Goal: Task Accomplishment & Management: Manage account settings

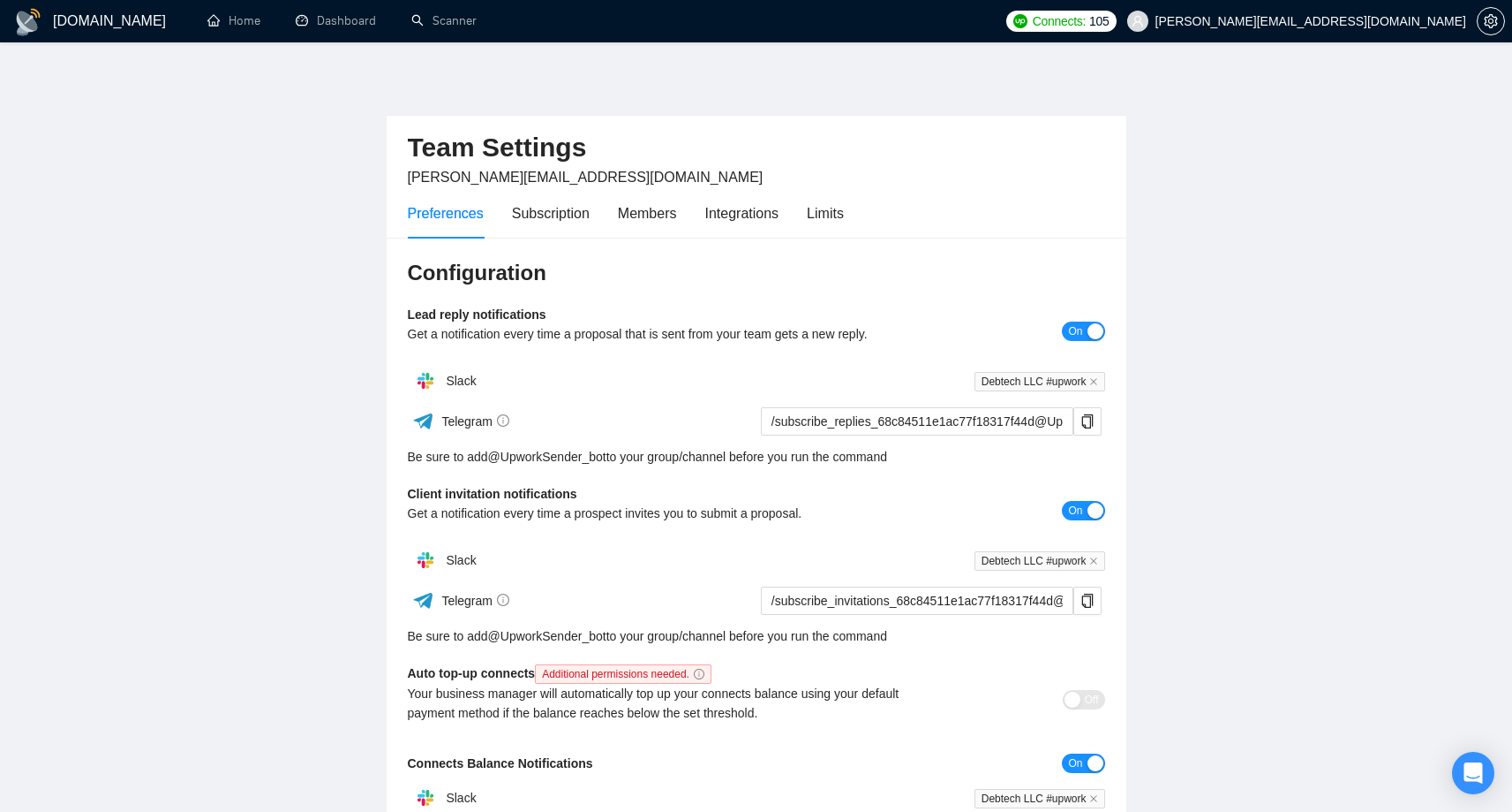
scroll to position [175, 0]
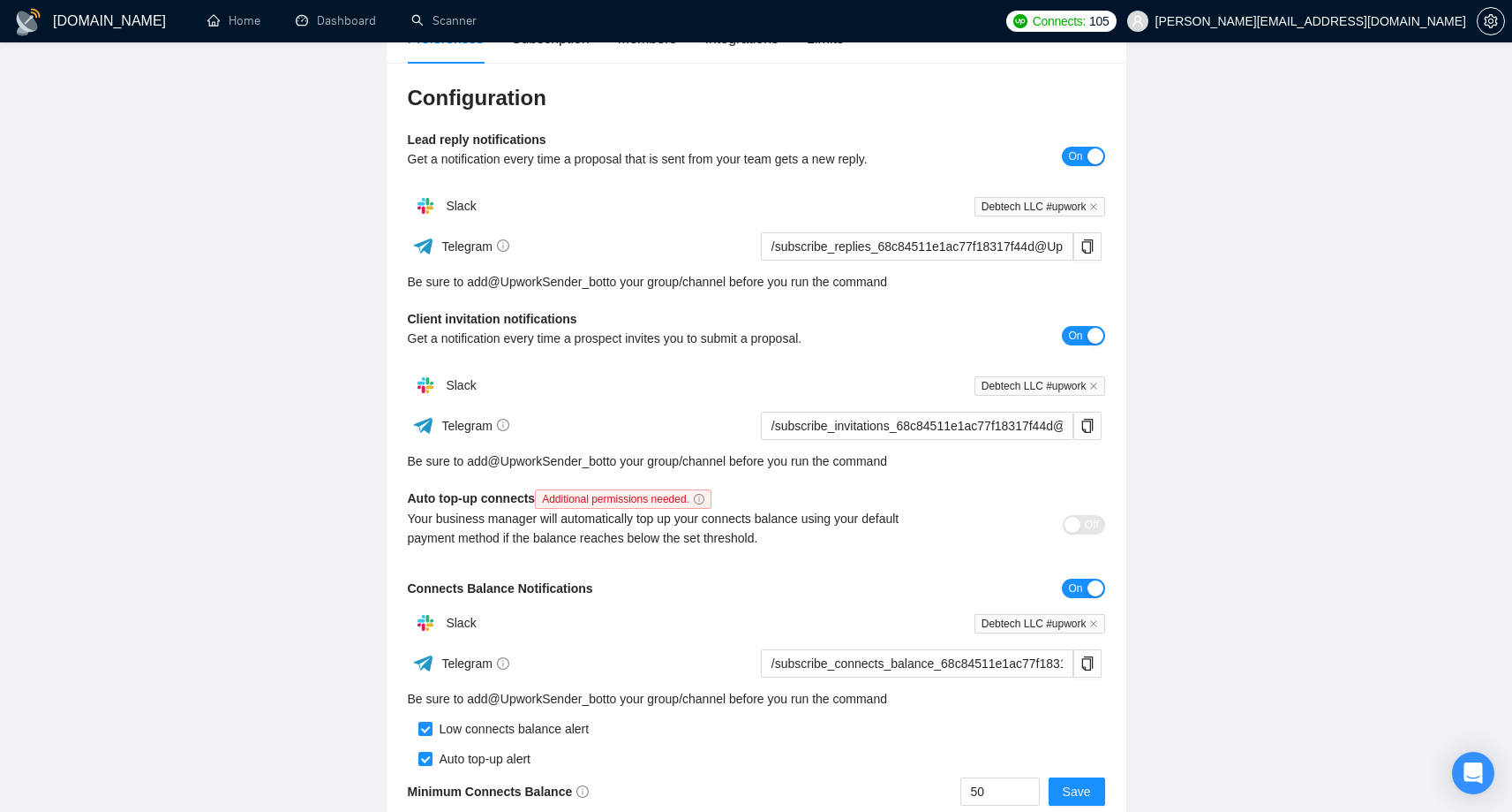
click at [97, 15] on h1 "[DOMAIN_NAME]" at bounding box center [109, 21] width 113 height 43
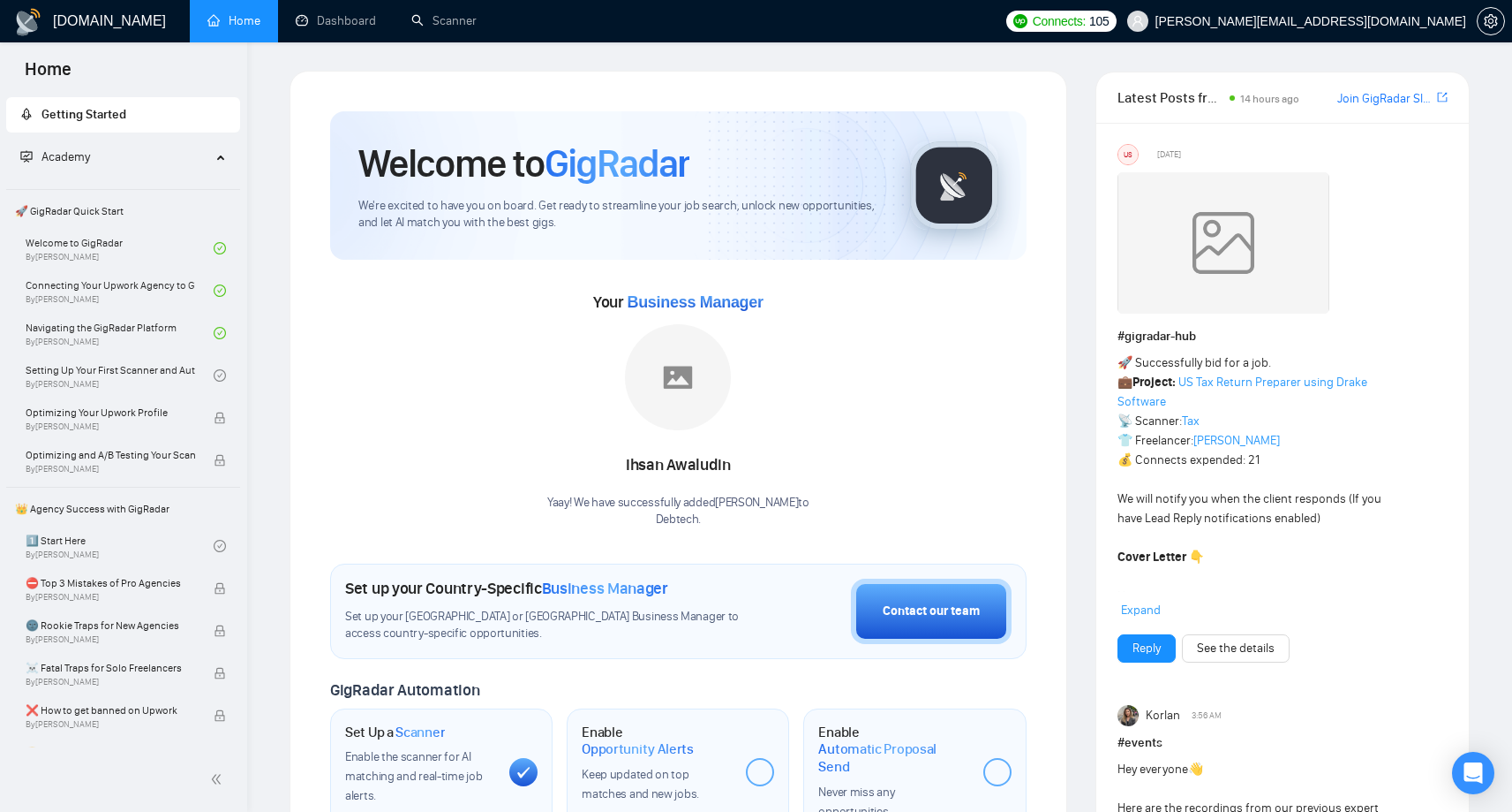
drag, startPoint x: 751, startPoint y: 504, endPoint x: 834, endPoint y: 506, distance: 83.0
click at [834, 506] on div "Your Business Manager [PERSON_NAME] Yaay! We have successfully added [PERSON_NA…" at bounding box center [678, 408] width 697 height 241
click at [450, 20] on link "Scanner" at bounding box center [444, 21] width 66 height 15
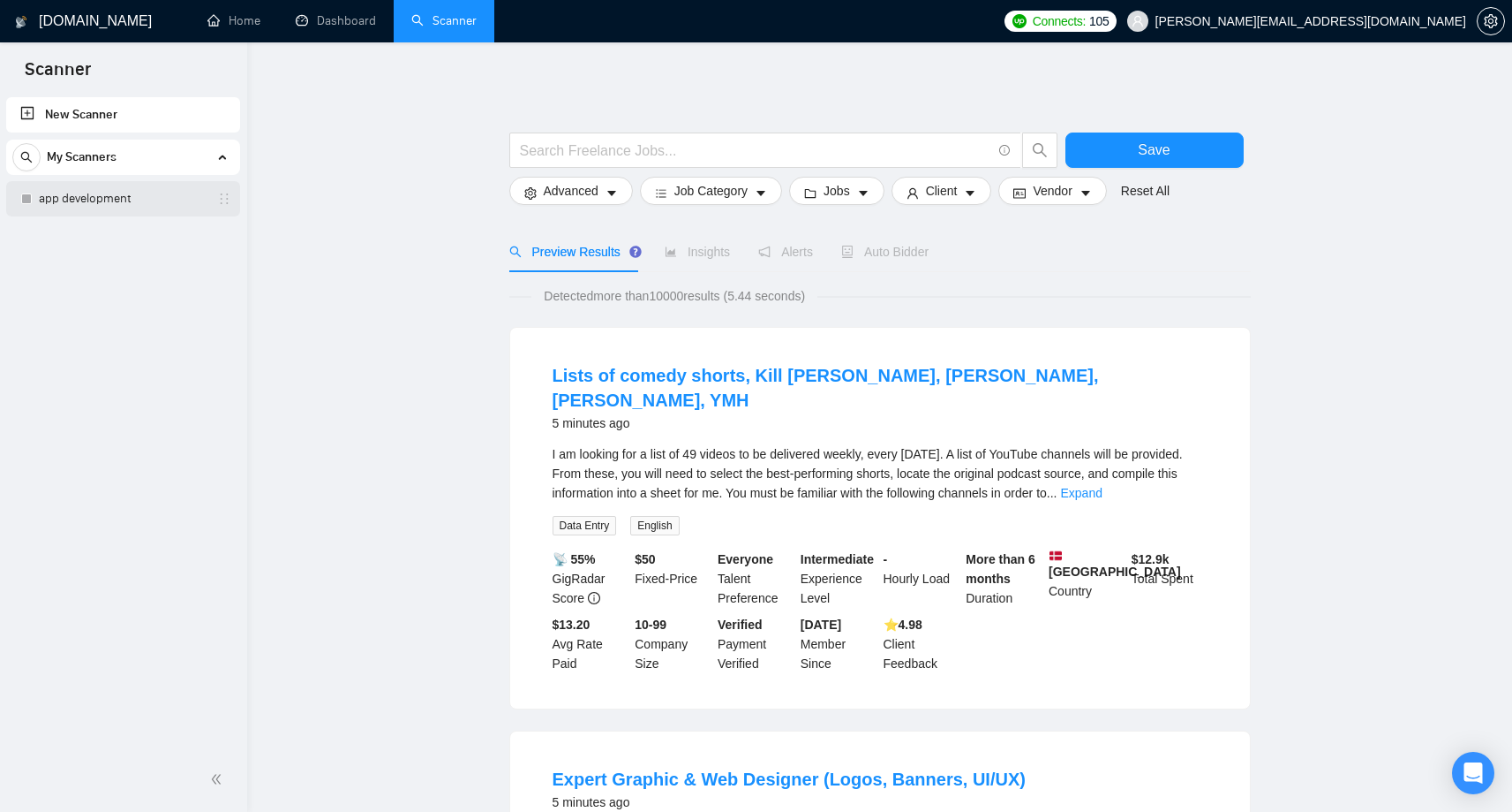
click at [105, 197] on link "app development" at bounding box center [123, 199] width 168 height 36
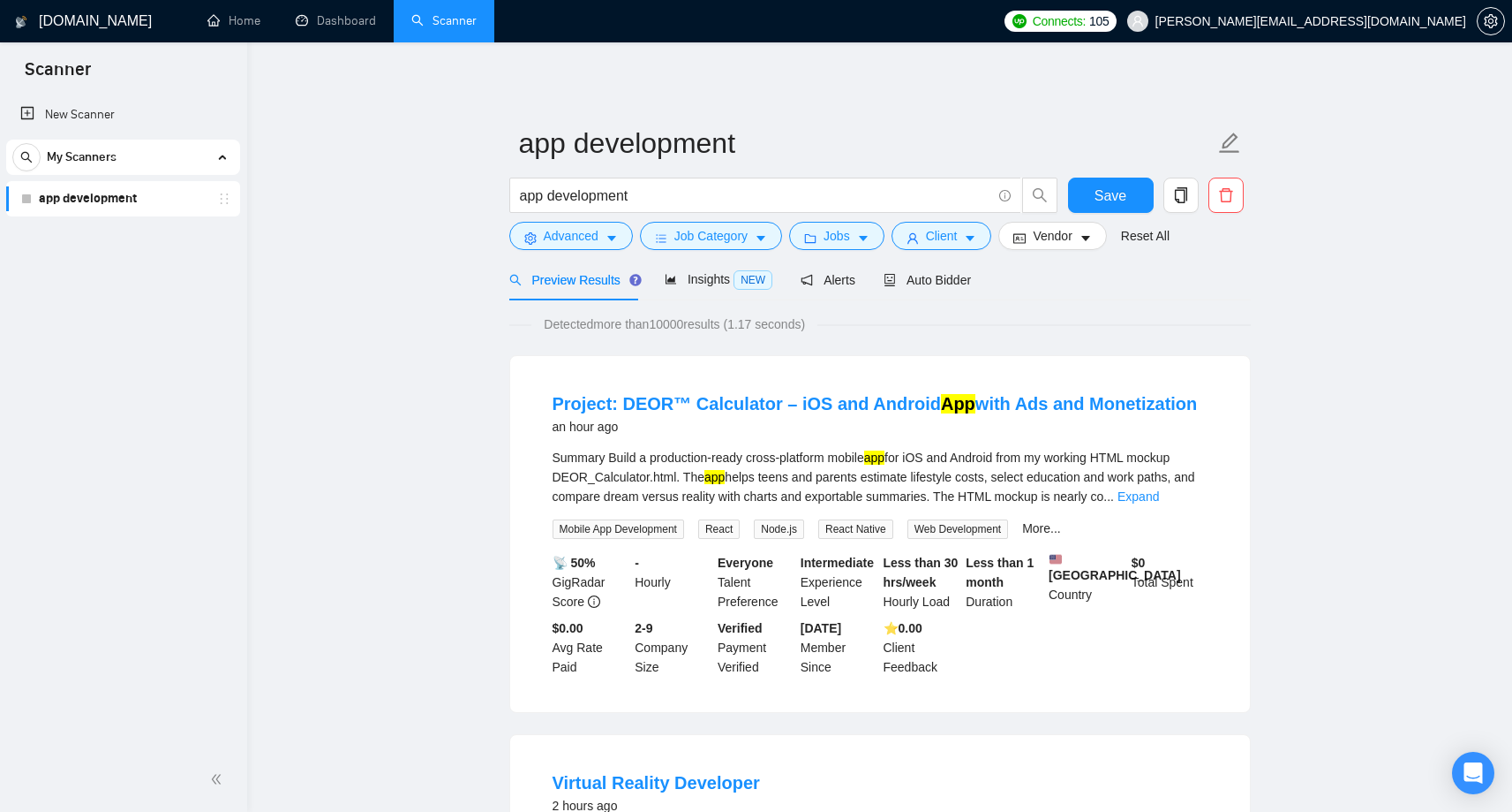
click at [78, 158] on span "My Scanners" at bounding box center [81, 157] width 70 height 36
click at [77, 154] on span "My Scanners" at bounding box center [81, 157] width 70 height 36
click at [26, 158] on icon "search" at bounding box center [26, 158] width 12 height 12
click at [77, 159] on input at bounding box center [123, 158] width 220 height 20
click at [215, 160] on icon "close-circle" at bounding box center [217, 157] width 13 height 13
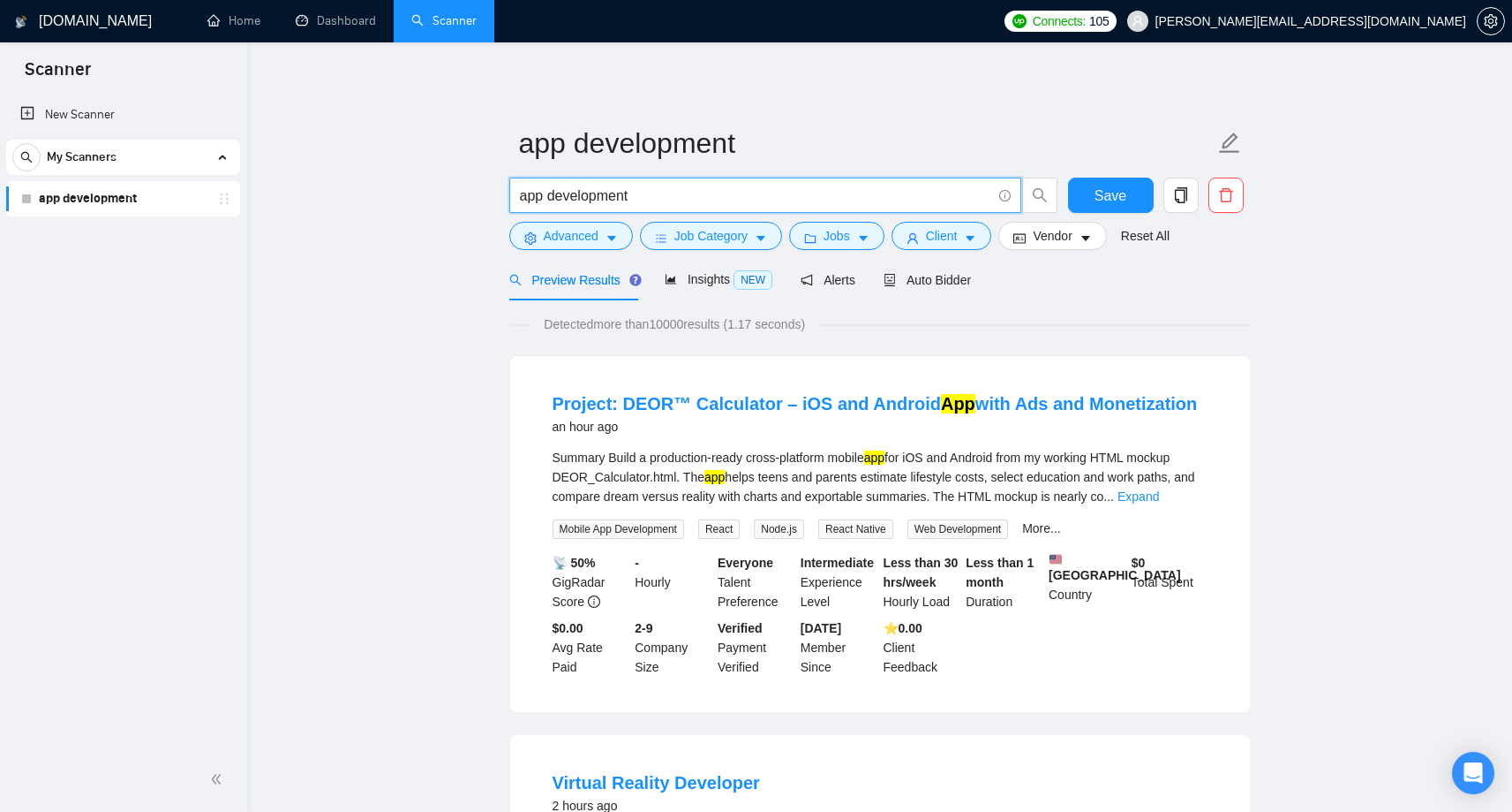
click at [679, 192] on input "app development" at bounding box center [756, 196] width 472 height 22
drag, startPoint x: 669, startPoint y: 191, endPoint x: 500, endPoint y: 195, distance: 169.0
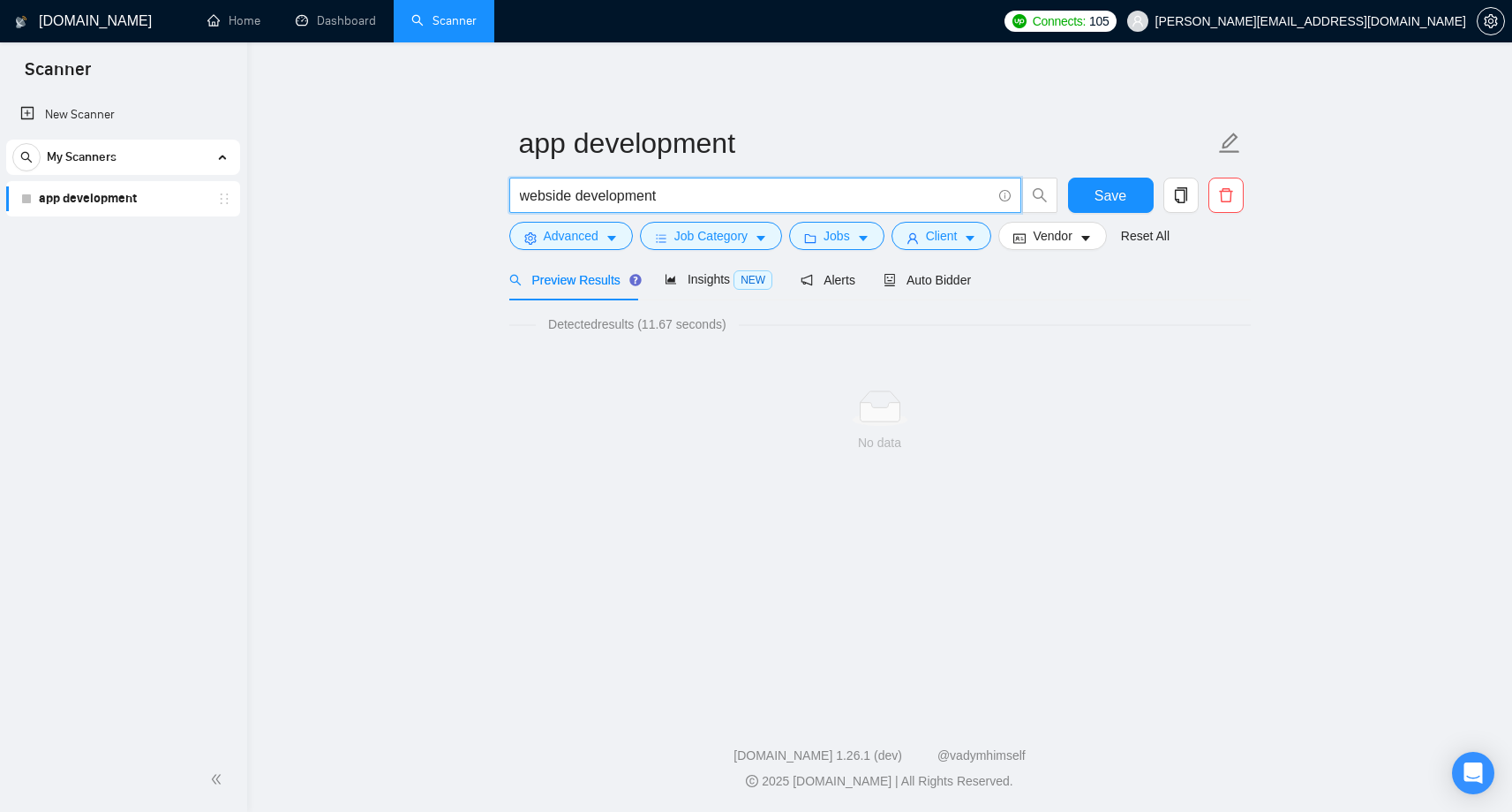
click at [558, 194] on input "webside development" at bounding box center [756, 196] width 472 height 22
type input "website development"
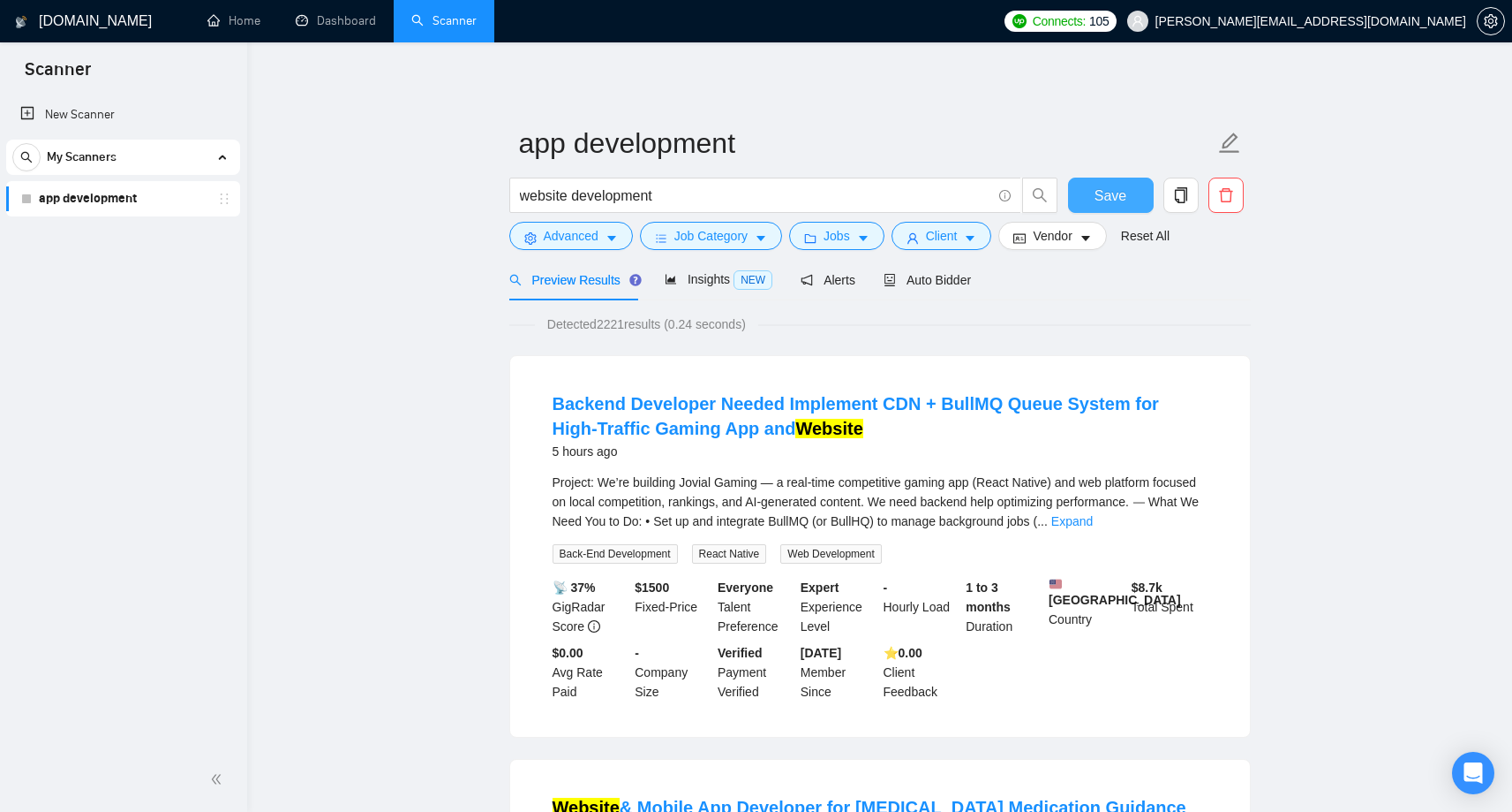
drag, startPoint x: 1127, startPoint y: 188, endPoint x: 1343, endPoint y: 323, distance: 254.7
click at [585, 243] on span "Advanced" at bounding box center [571, 235] width 55 height 19
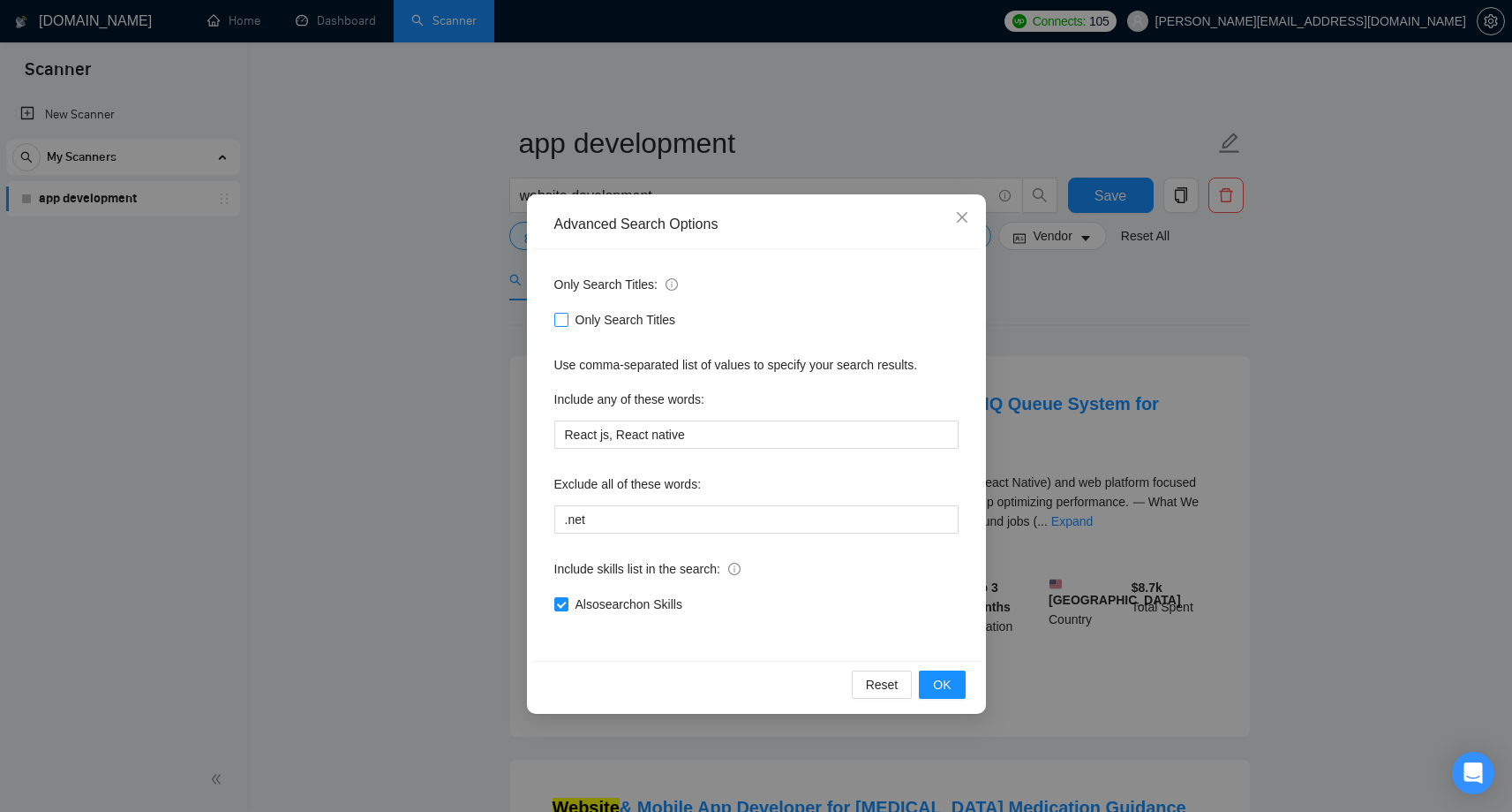
click at [563, 323] on input "Only Search Titles" at bounding box center [561, 319] width 13 height 13
checkbox input "true"
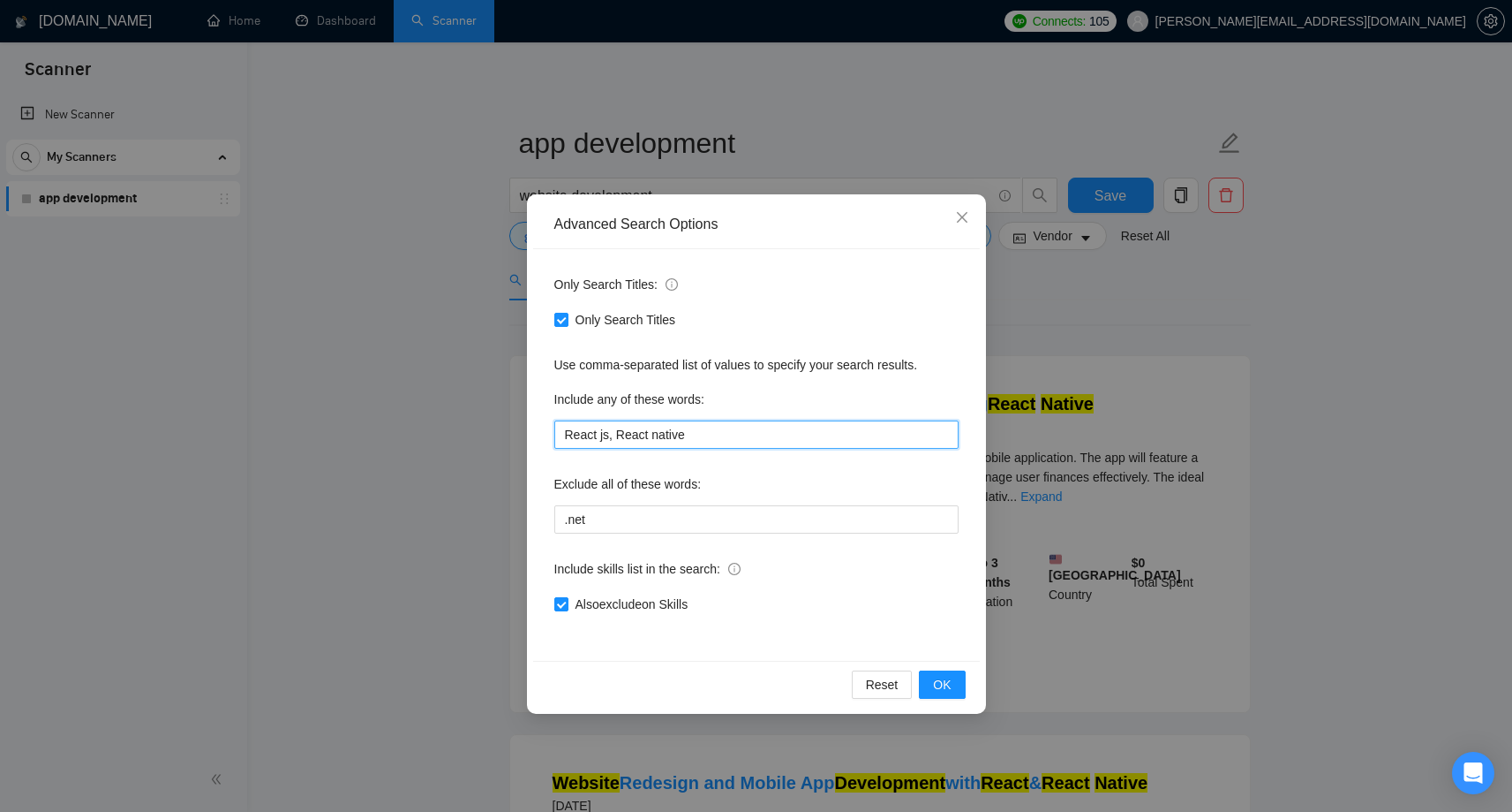
drag, startPoint x: 710, startPoint y: 429, endPoint x: 558, endPoint y: 429, distance: 152.0
click at [559, 430] on input "React js, React native" at bounding box center [757, 434] width 404 height 28
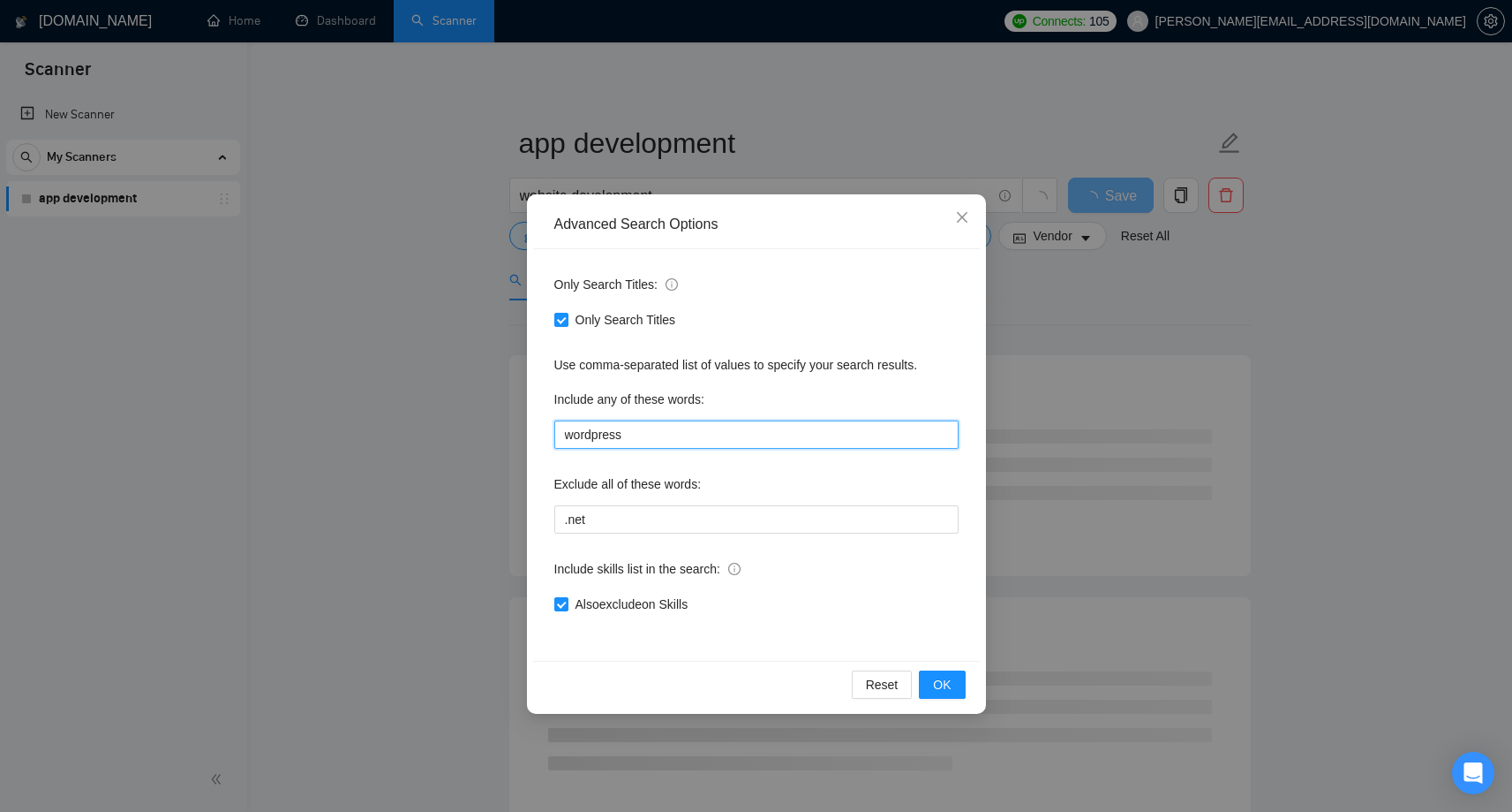
click at [672, 439] on input "wordpress" at bounding box center [757, 434] width 404 height 28
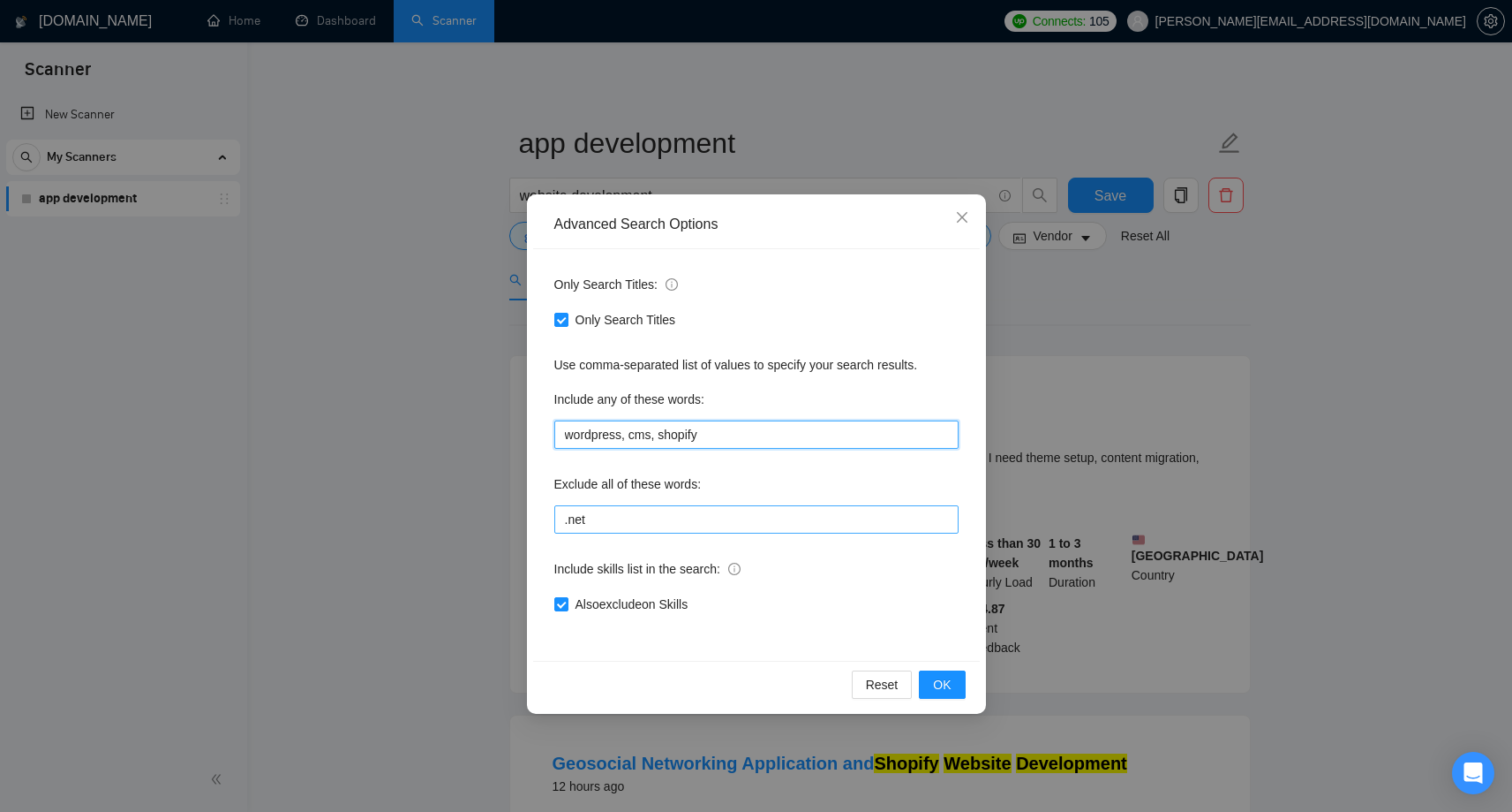
type input "wordpress, cms, shopify"
drag, startPoint x: 622, startPoint y: 523, endPoint x: 548, endPoint y: 510, distance: 75.1
click at [548, 510] on div "Only Search Titles: Only Search Titles Use comma-separated list of values to sp…" at bounding box center [756, 455] width 446 height 412
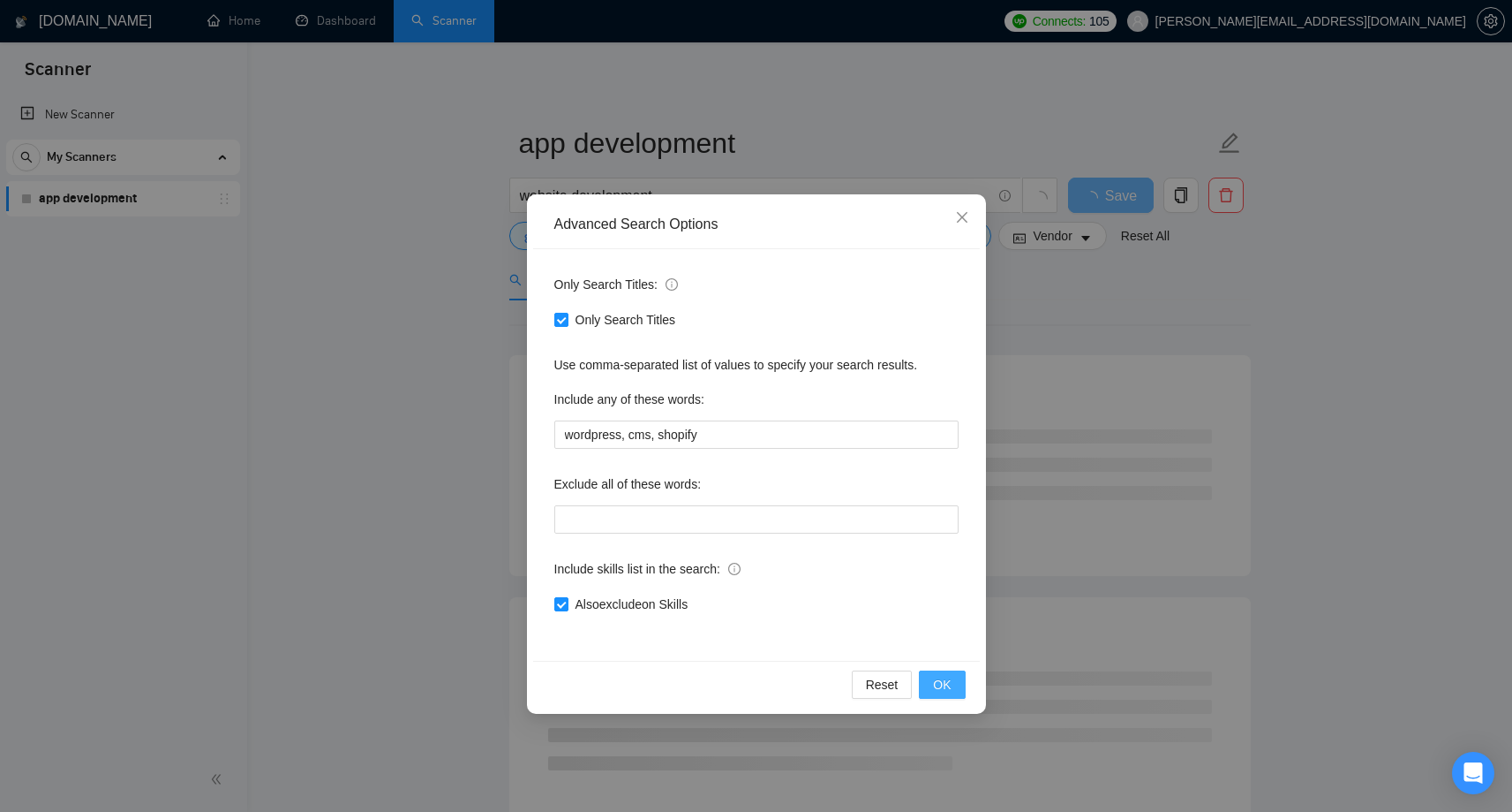
click at [945, 674] on span "OK" at bounding box center [941, 684] width 17 height 19
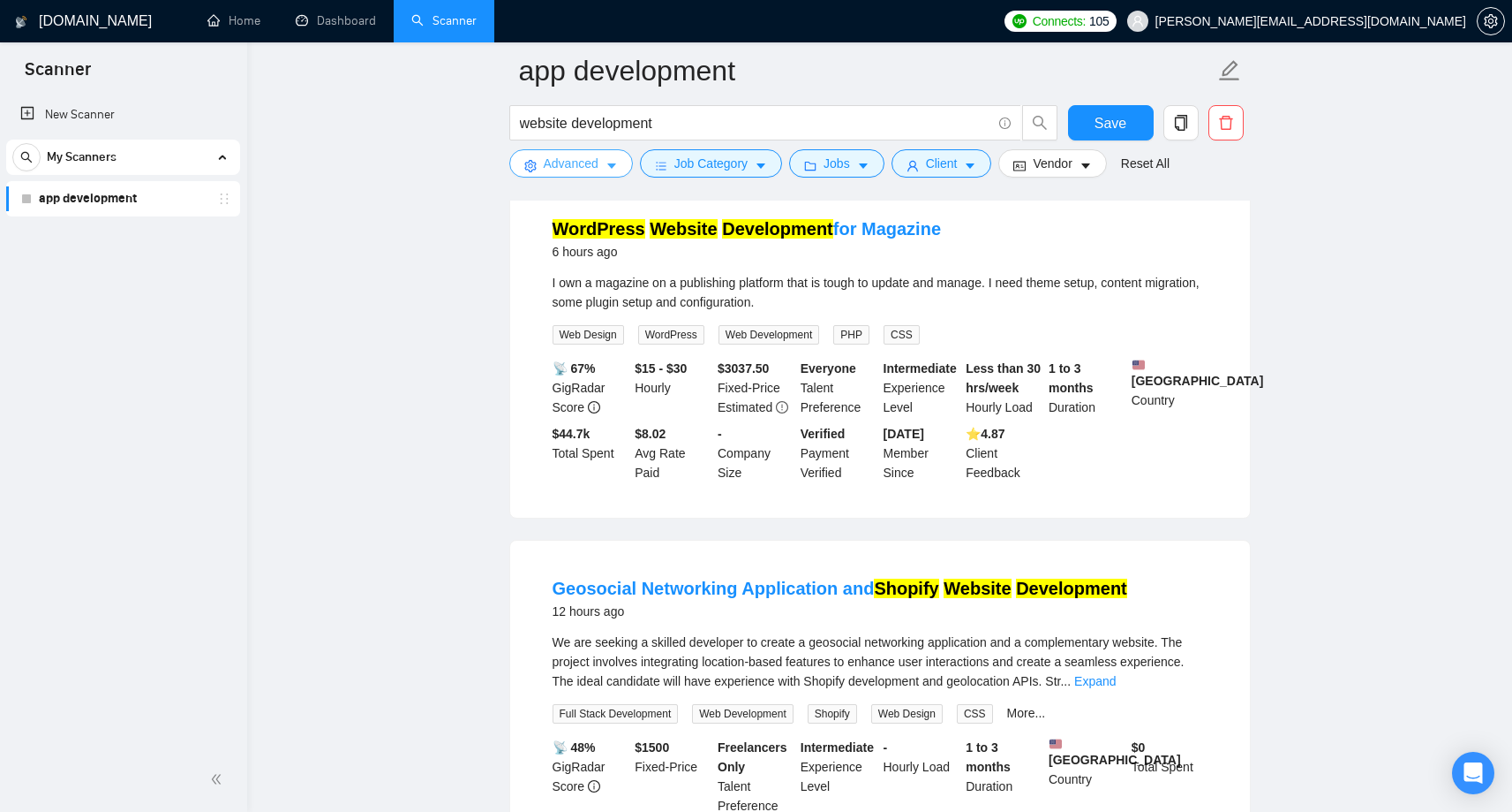
scroll to position [187, 0]
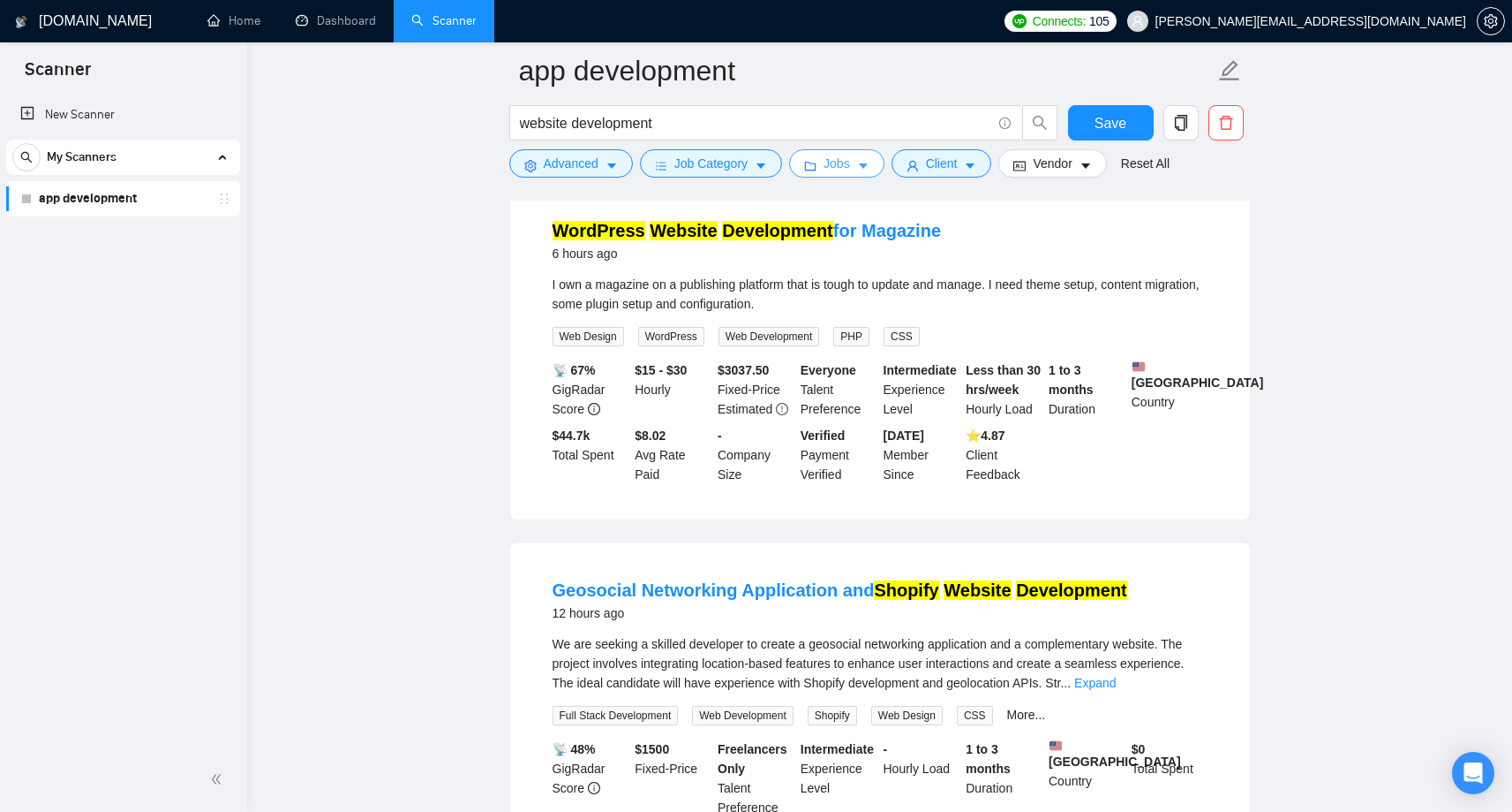
click at [837, 172] on span "Jobs" at bounding box center [836, 163] width 26 height 19
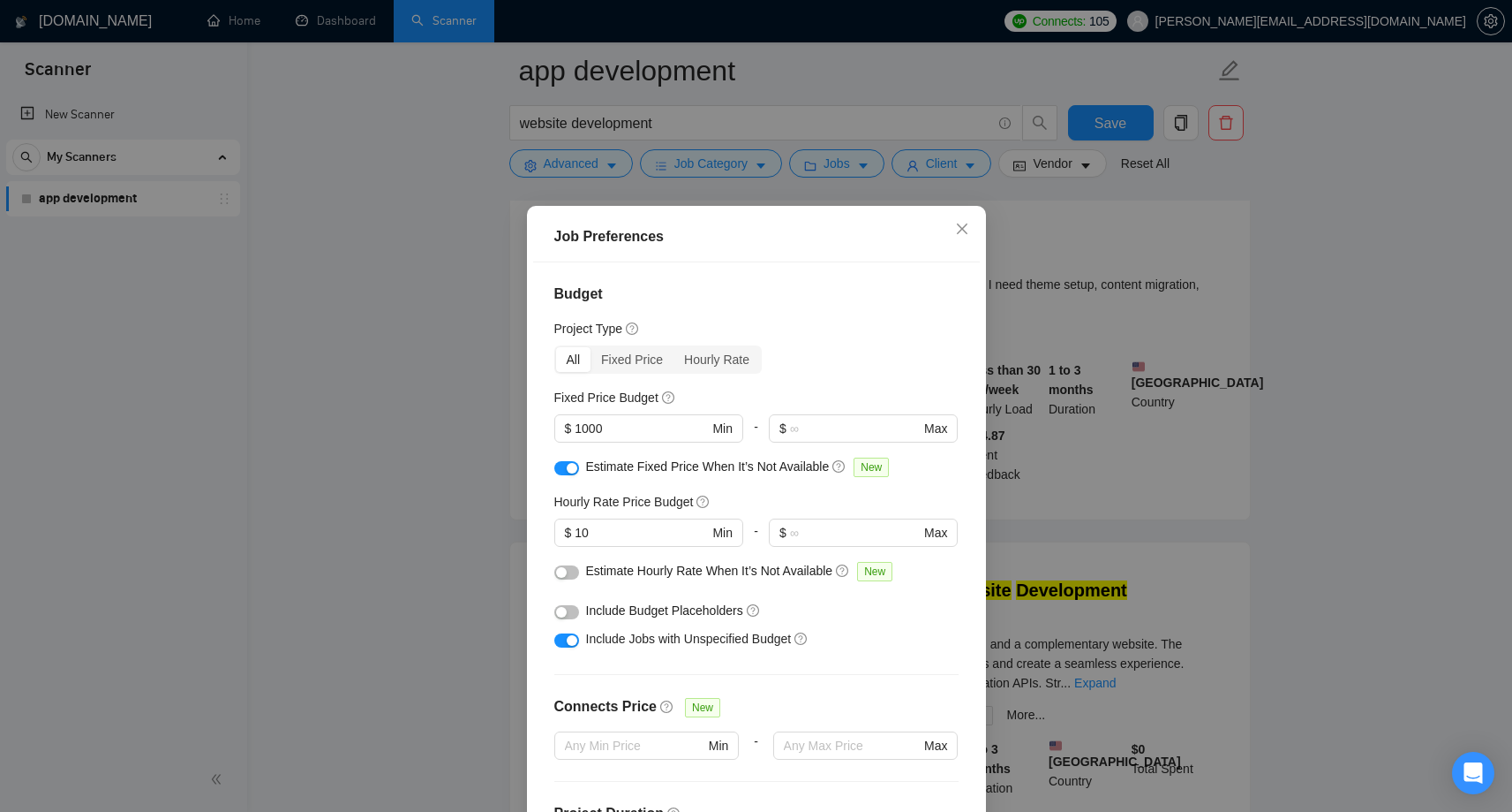
click at [1091, 221] on div "Job Preferences Budget Project Type All Fixed Price Hourly Rate Fixed Price Bud…" at bounding box center [756, 406] width 1512 height 812
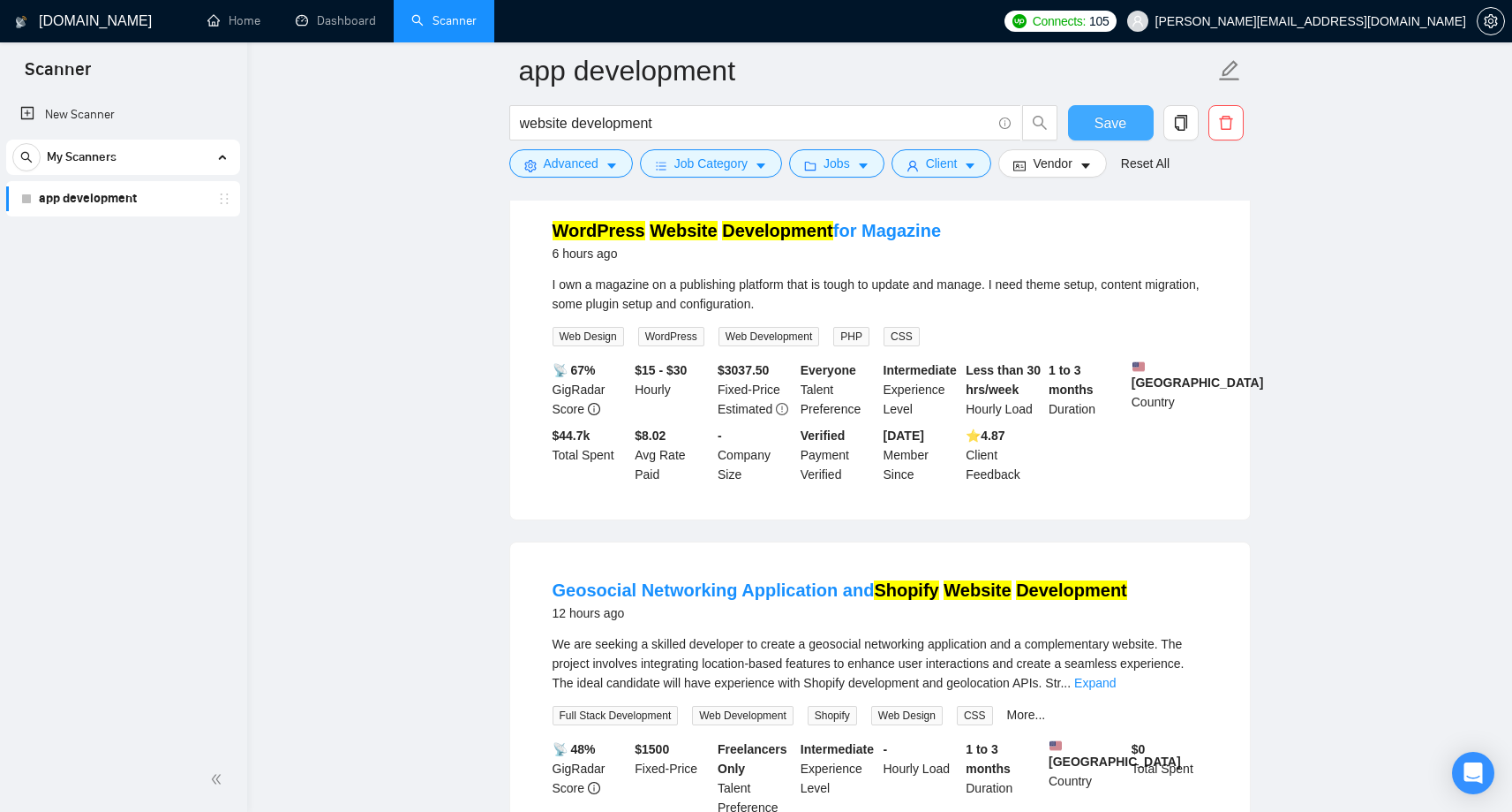
click at [1118, 123] on span "Save" at bounding box center [1110, 123] width 32 height 22
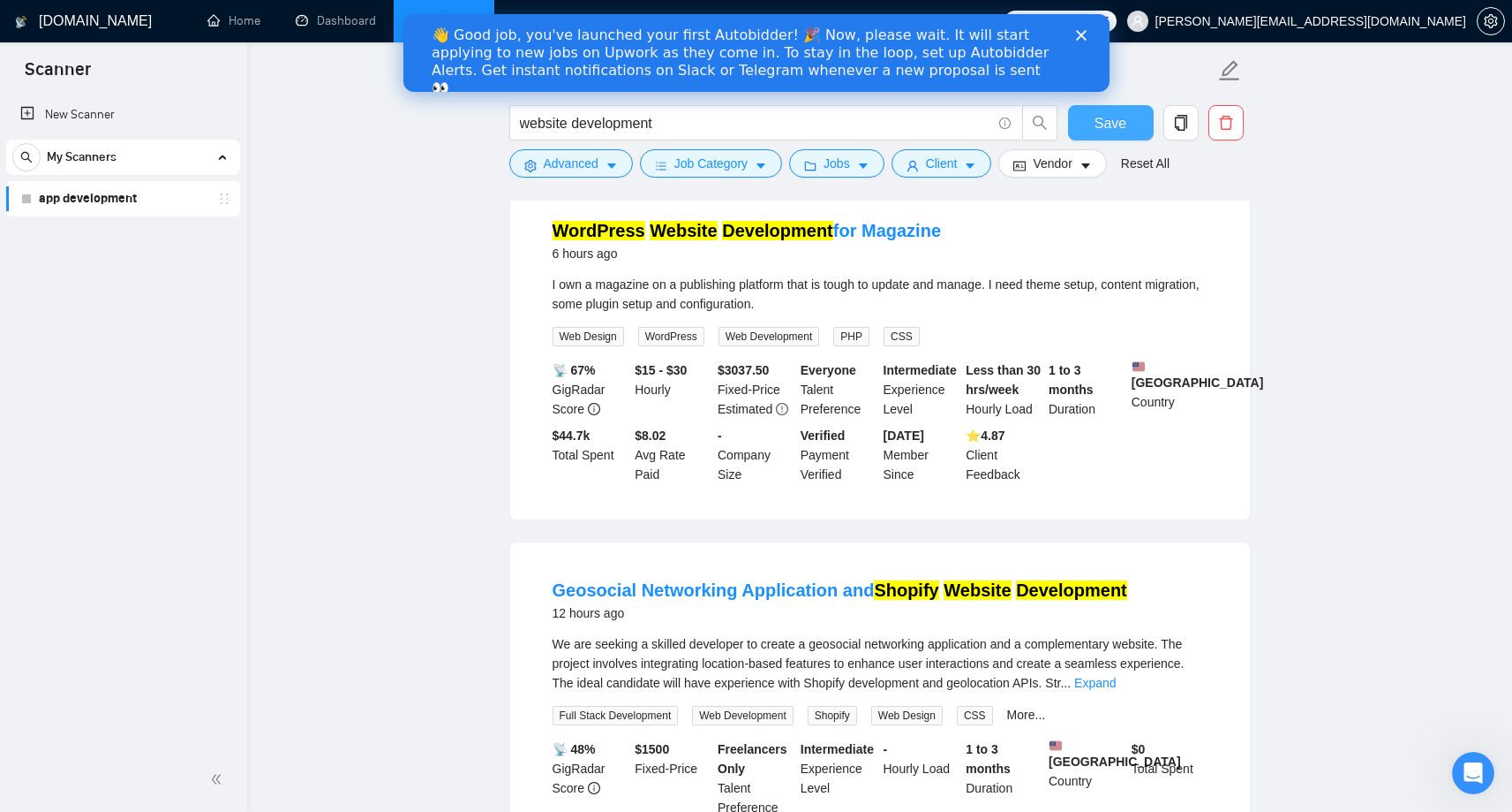
scroll to position [0, 0]
click at [1084, 37] on icon "Close" at bounding box center [1080, 36] width 11 height 11
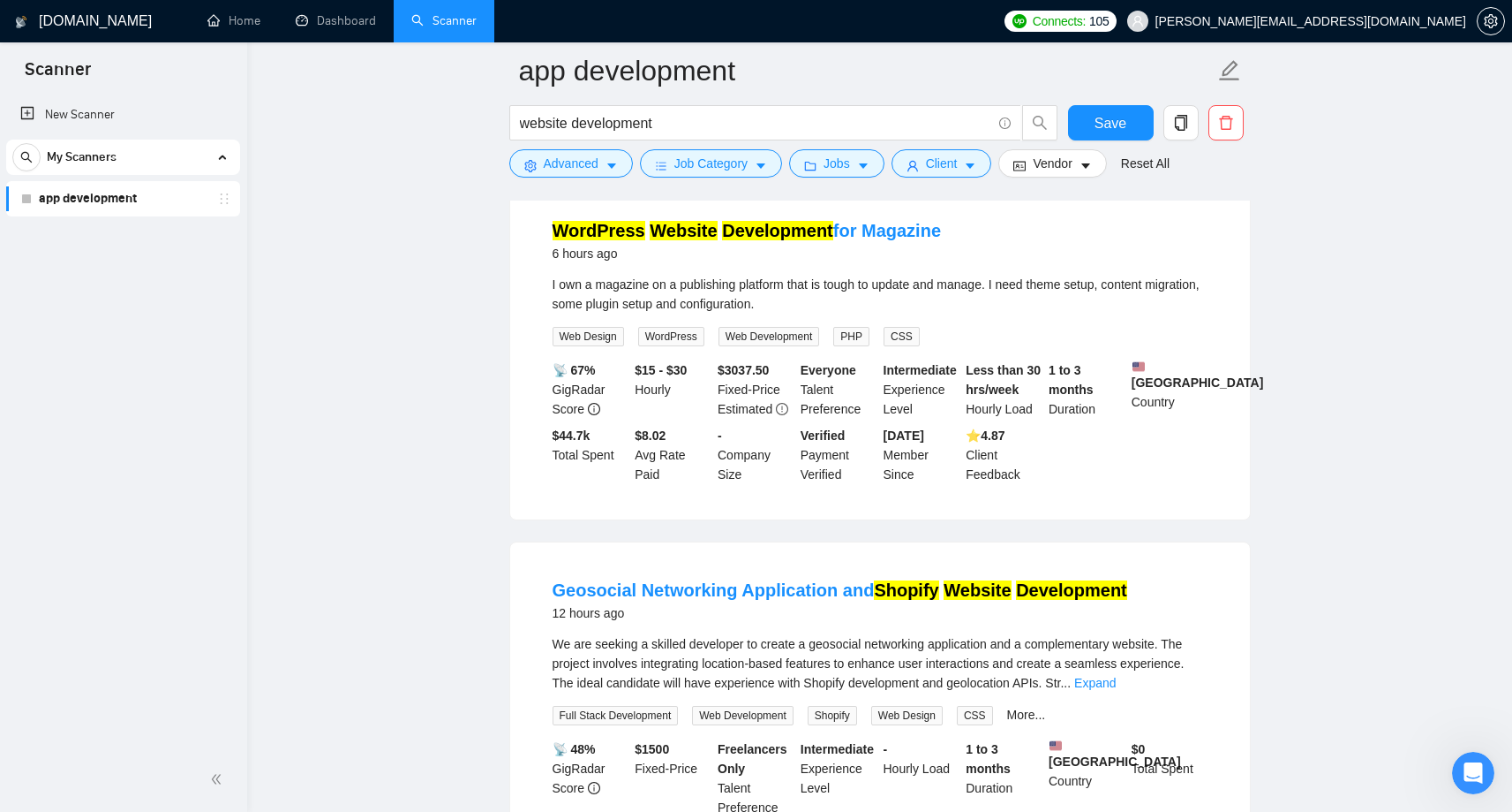
click at [137, 207] on link "app development" at bounding box center [123, 199] width 168 height 36
click at [636, 124] on input "website development" at bounding box center [756, 123] width 472 height 22
click at [1185, 122] on icon "copy" at bounding box center [1180, 122] width 15 height 15
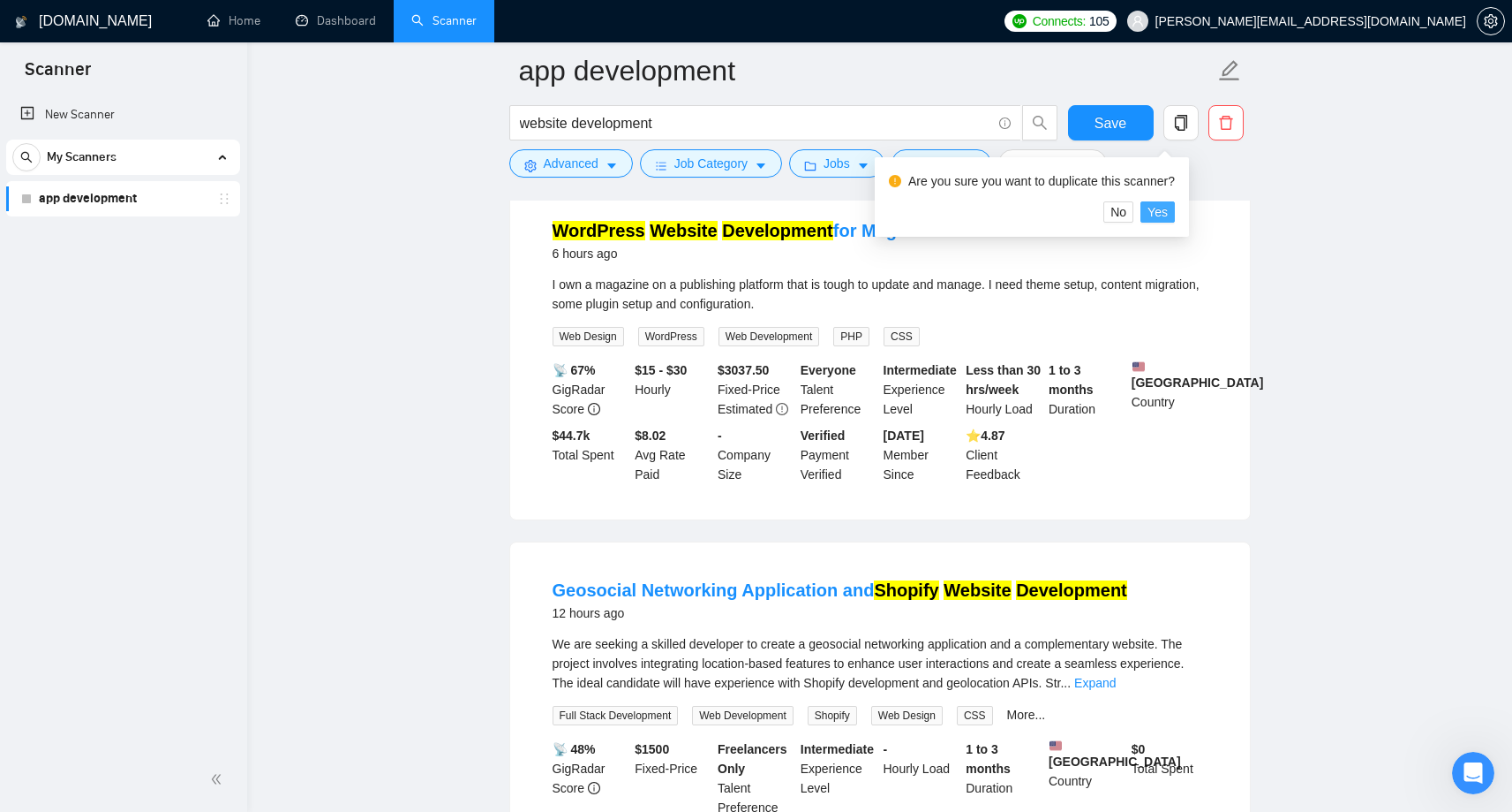
click at [1164, 217] on span "Yes" at bounding box center [1158, 211] width 20 height 19
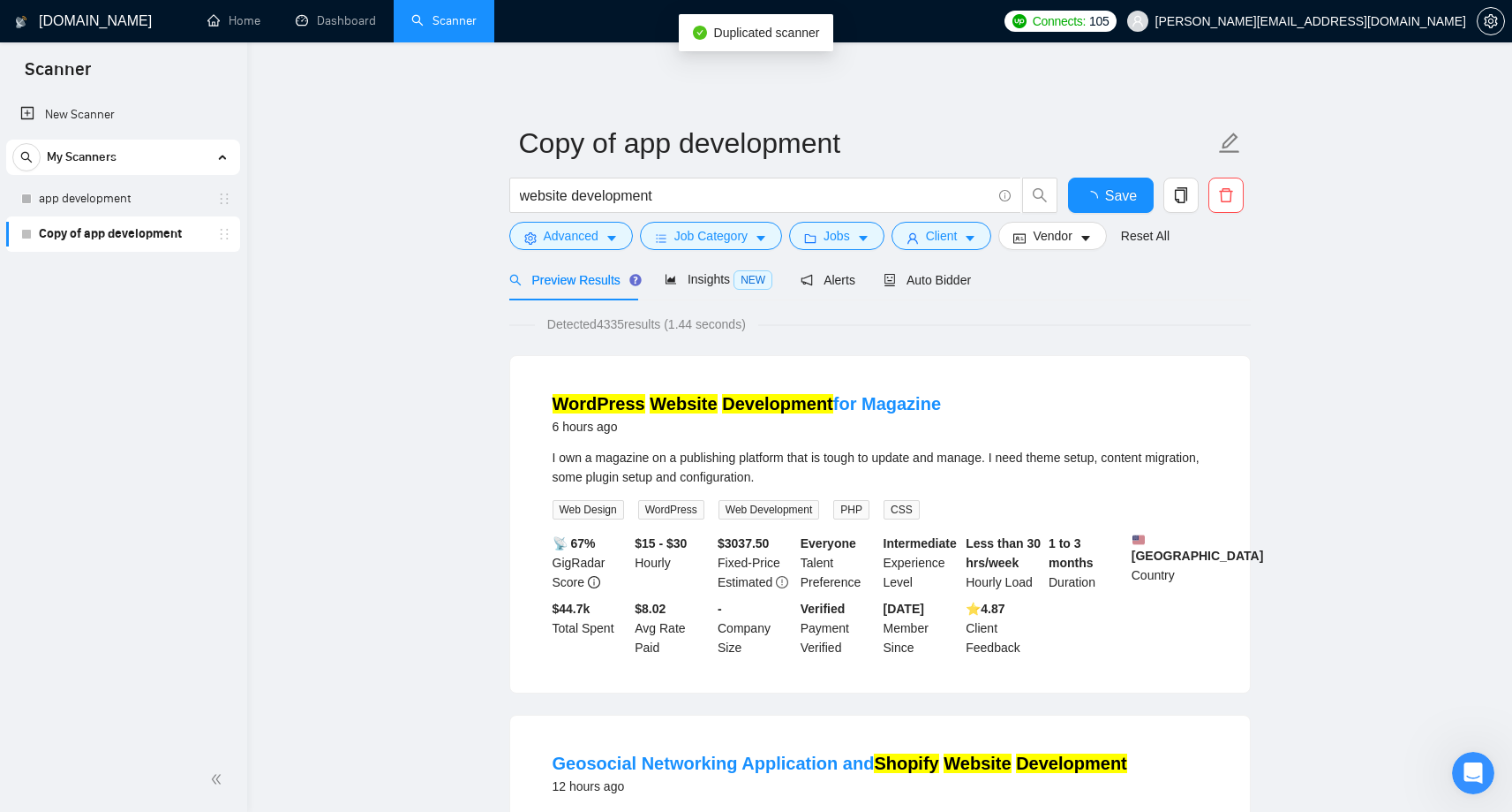
click at [73, 236] on link "Copy of app development" at bounding box center [123, 233] width 168 height 36
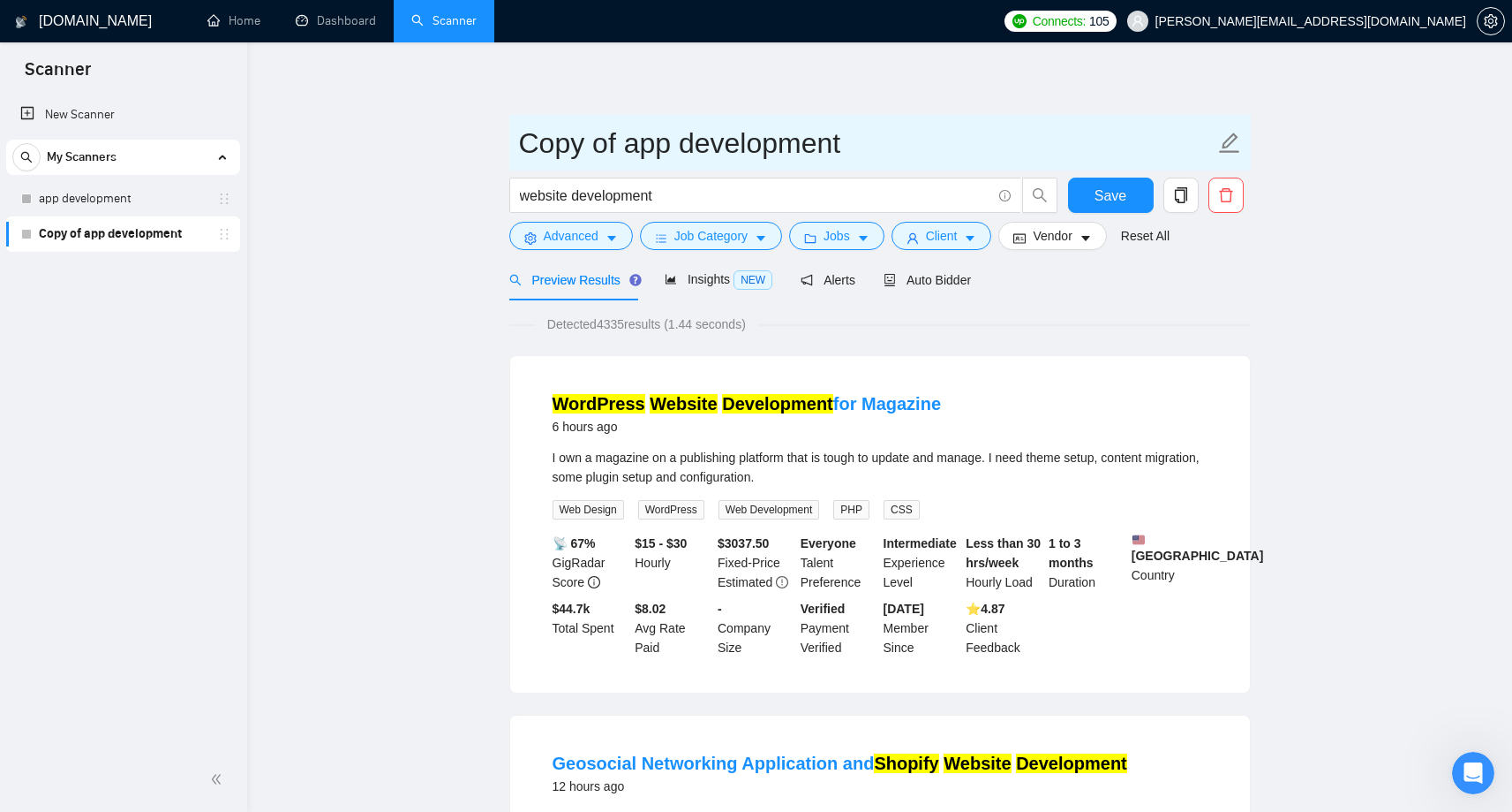
click at [1224, 148] on icon "edit" at bounding box center [1229, 142] width 20 height 20
click at [1225, 138] on icon "edit" at bounding box center [1229, 142] width 23 height 23
drag, startPoint x: 677, startPoint y: 148, endPoint x: 505, endPoint y: 139, distance: 172.2
type input "Website development"
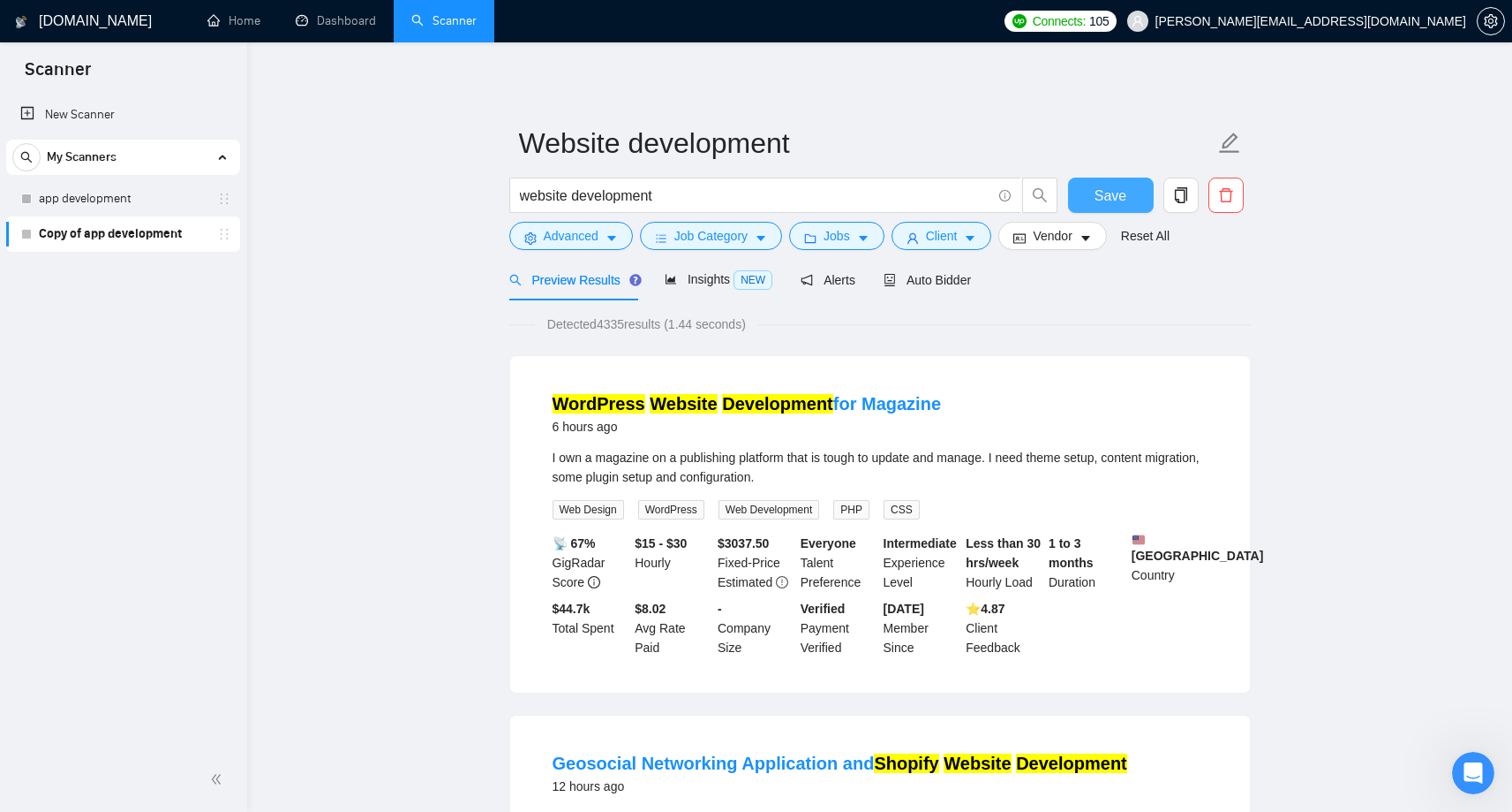
click at [1129, 197] on button "Save" at bounding box center [1111, 195] width 86 height 36
click at [66, 201] on link "app development" at bounding box center [123, 199] width 168 height 36
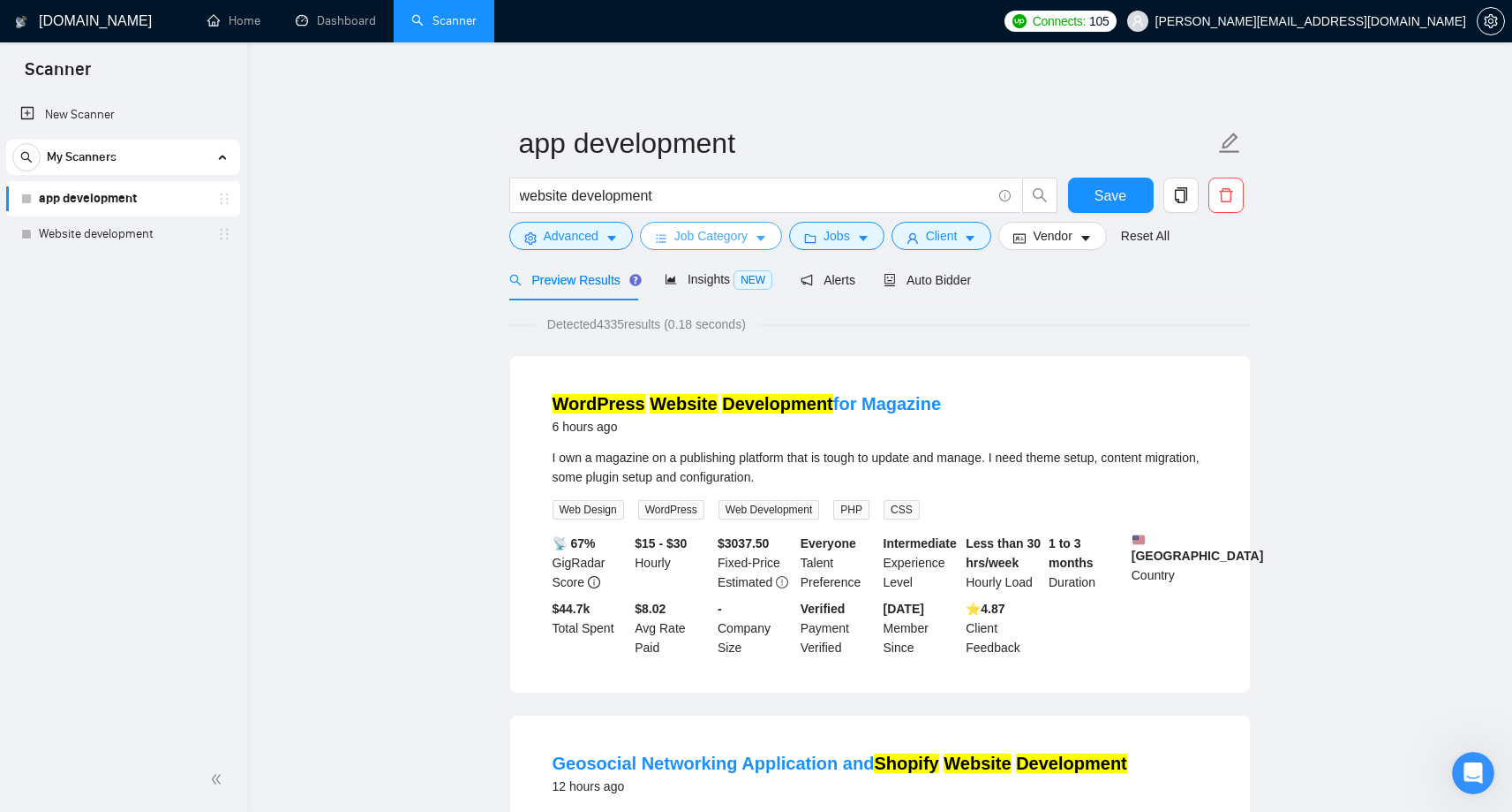
click at [679, 235] on span "Job Category" at bounding box center [710, 235] width 73 height 19
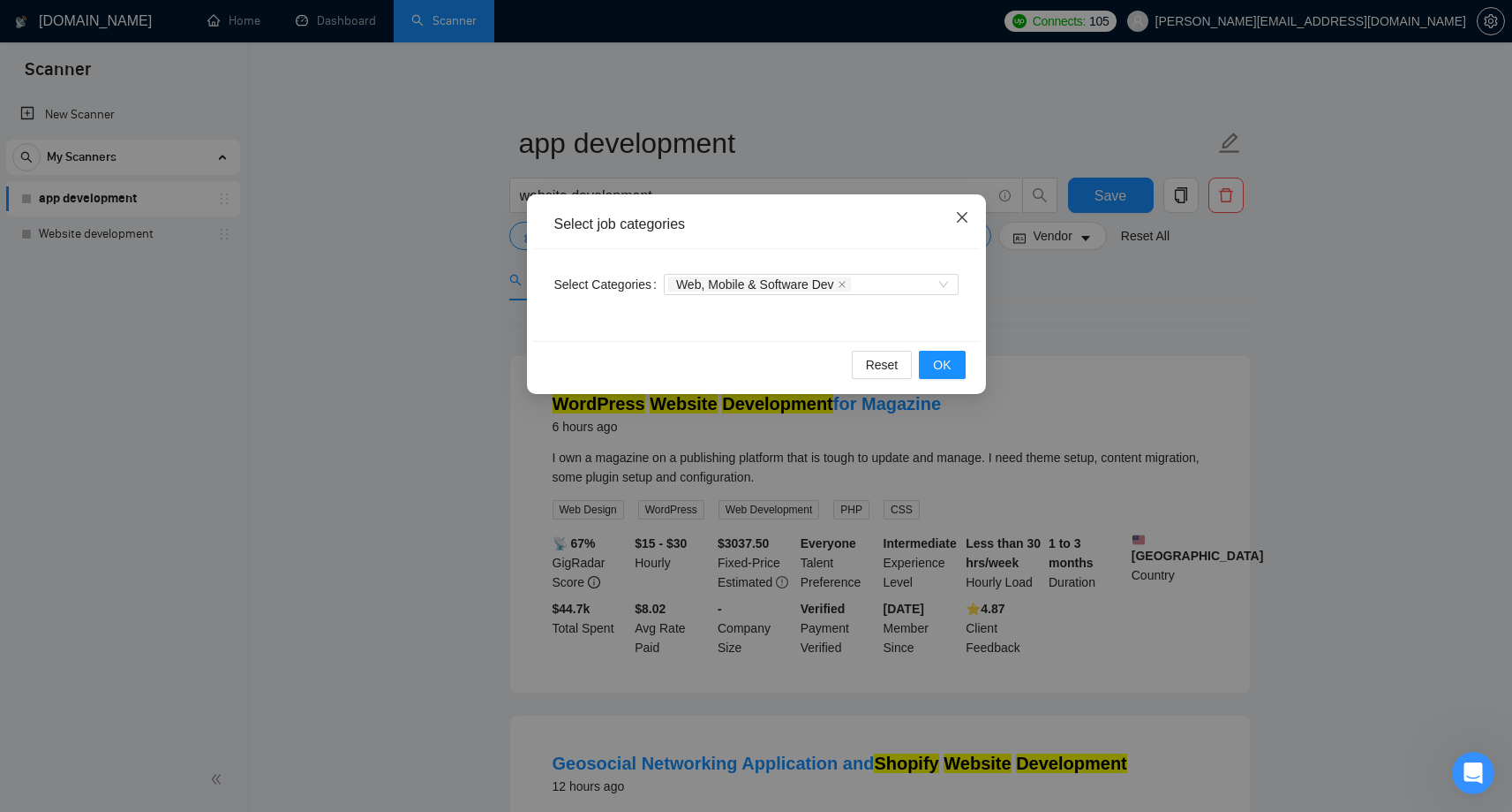
click at [969, 215] on span "Close" at bounding box center [962, 218] width 47 height 47
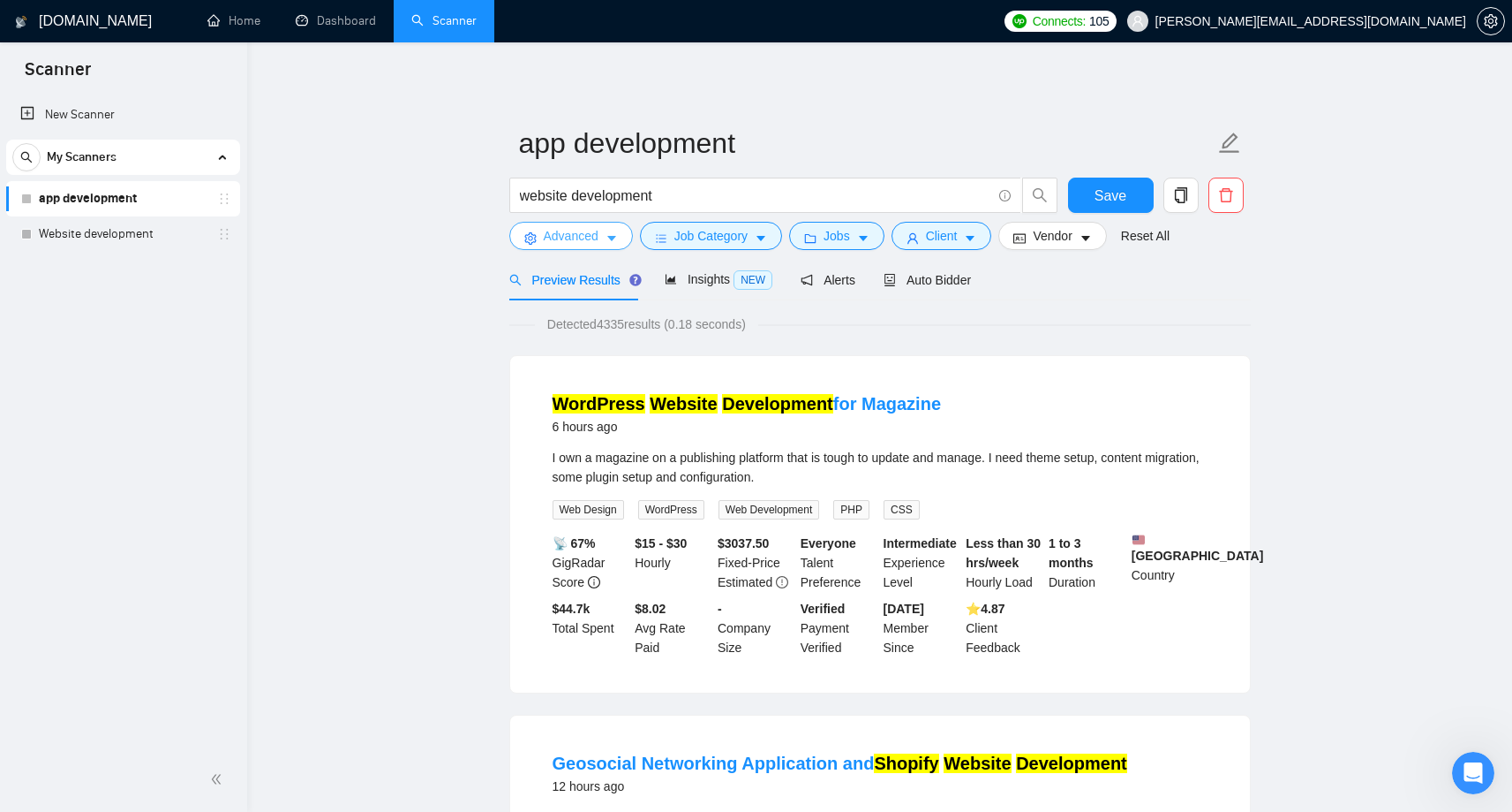
click at [545, 242] on span "Advanced" at bounding box center [571, 235] width 55 height 19
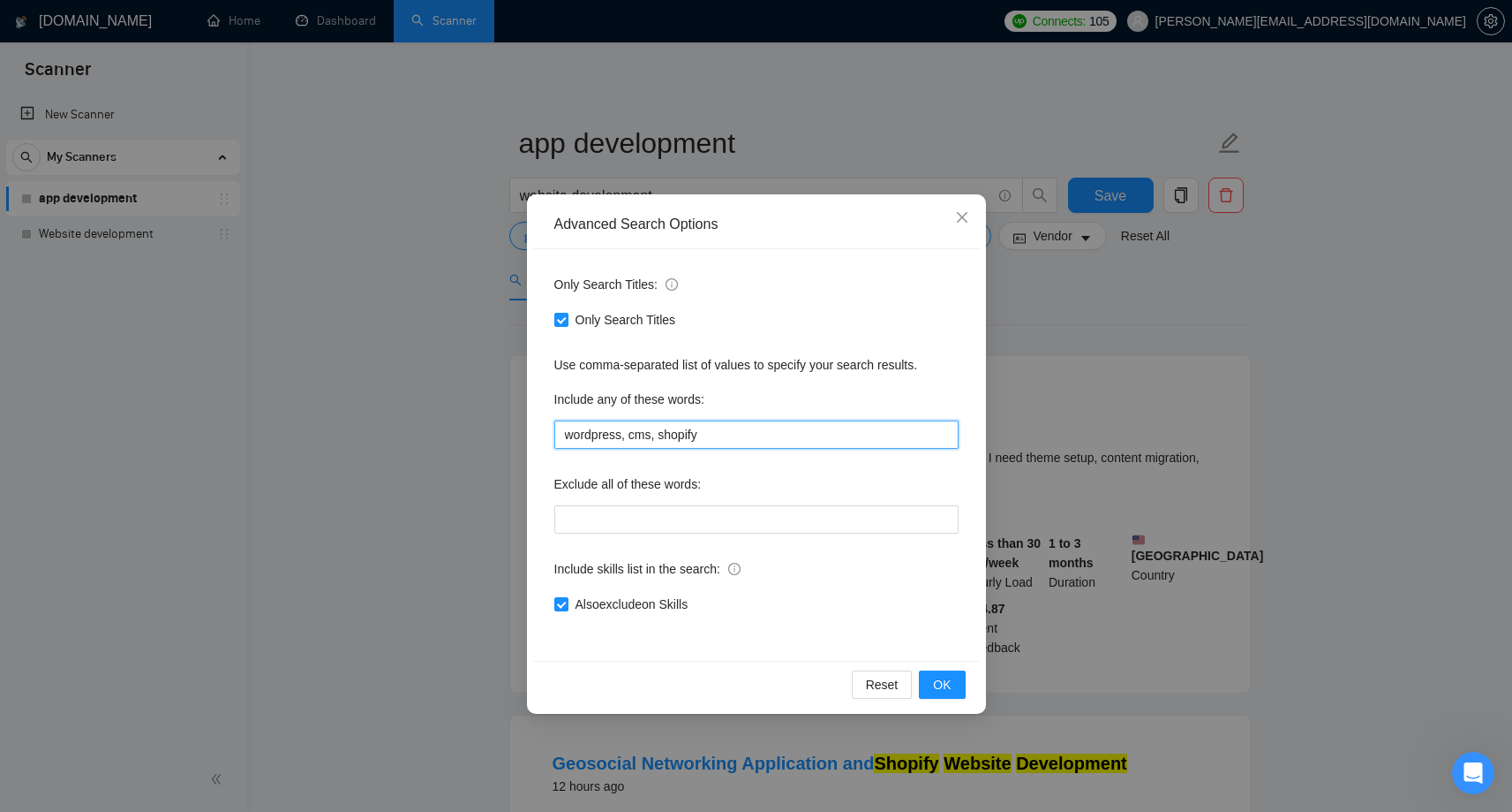
drag, startPoint x: 734, startPoint y: 437, endPoint x: 552, endPoint y: 433, distance: 182.0
click at [552, 434] on div "Only Search Titles: Only Search Titles Use comma-separated list of values to sp…" at bounding box center [756, 455] width 446 height 412
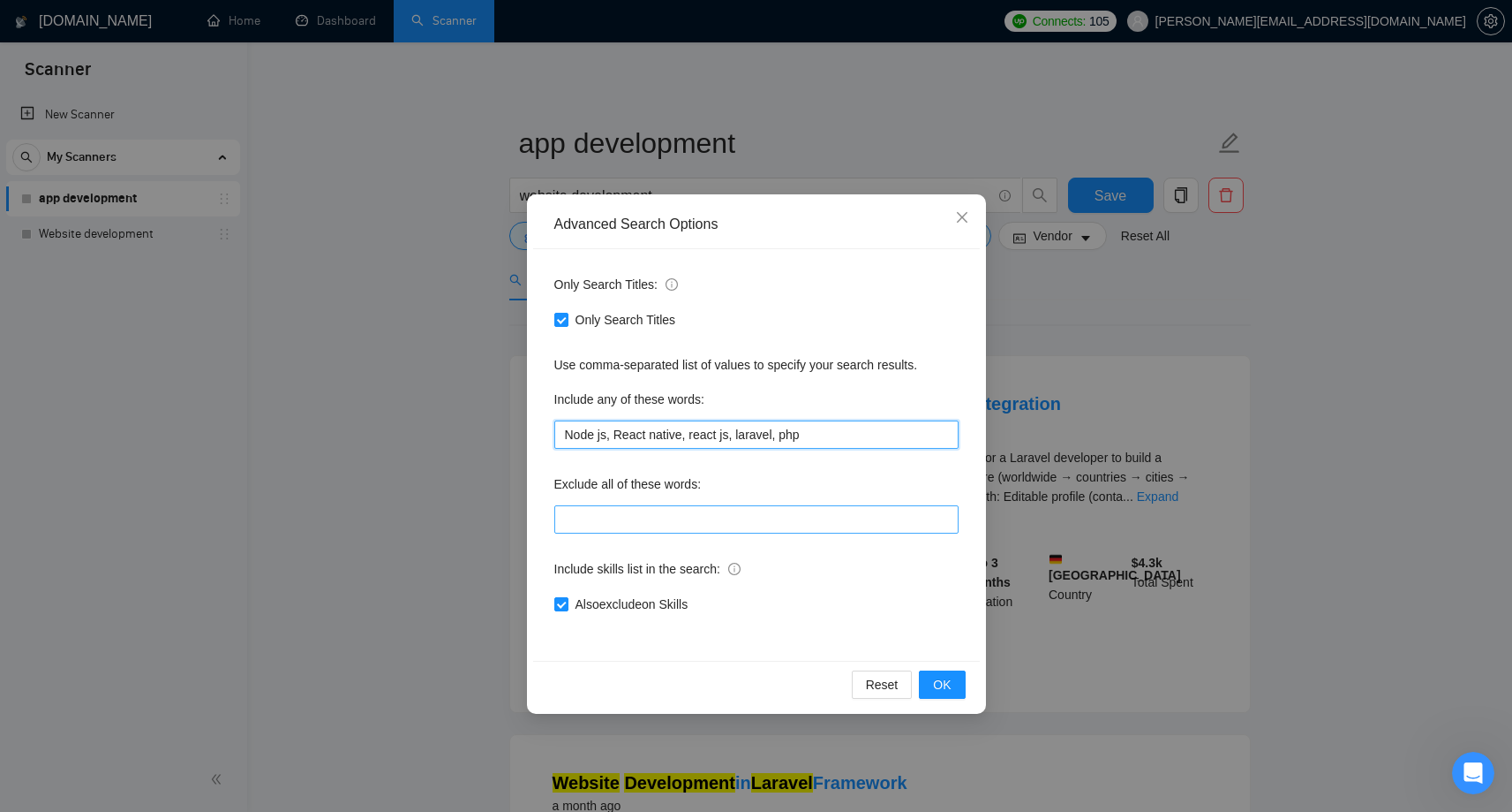
type input "Node js, React native, react js, laravel, php"
click at [572, 509] on input "text" at bounding box center [757, 519] width 404 height 28
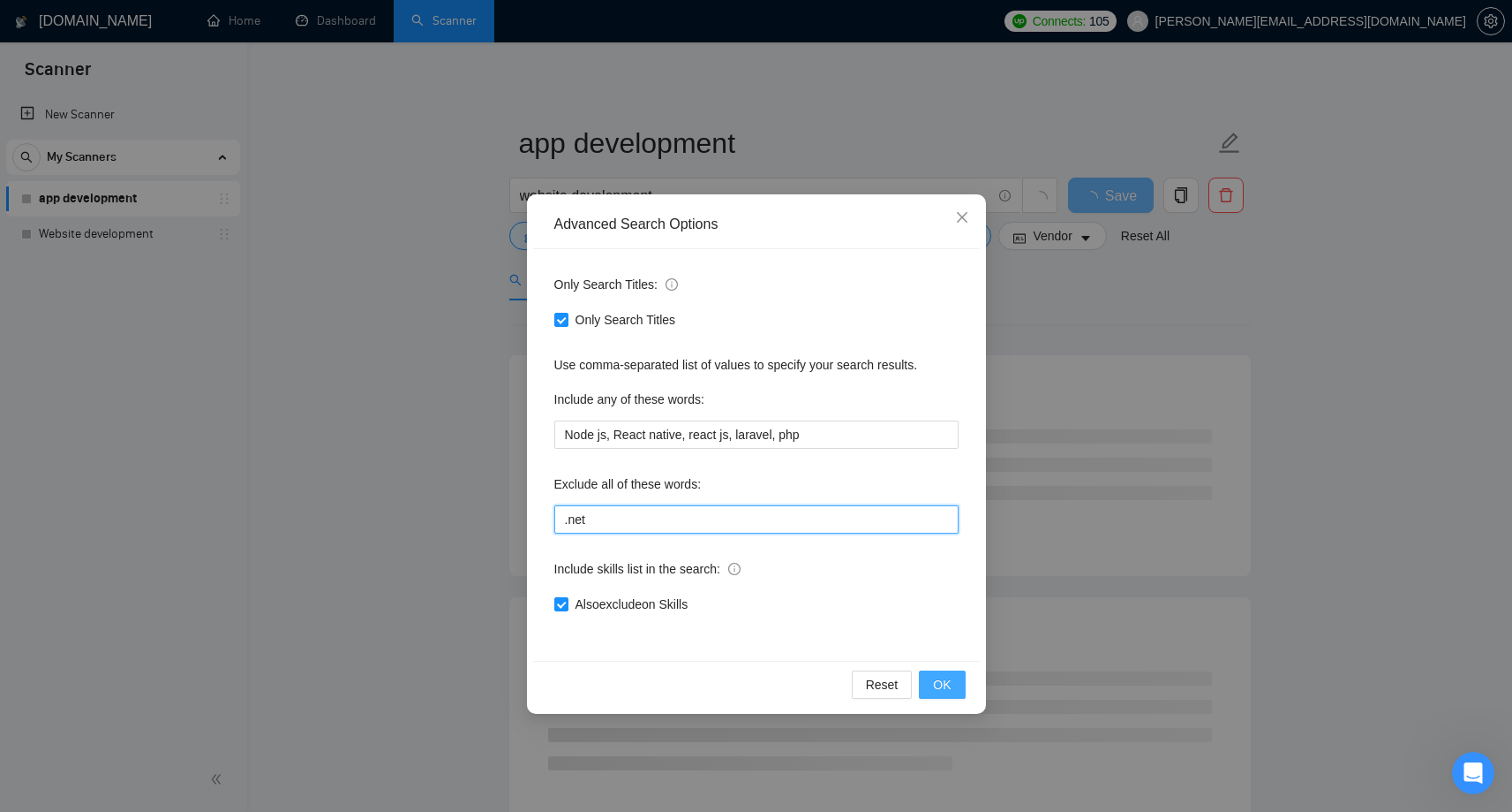
type input ".net"
click at [937, 682] on span "OK" at bounding box center [941, 684] width 17 height 19
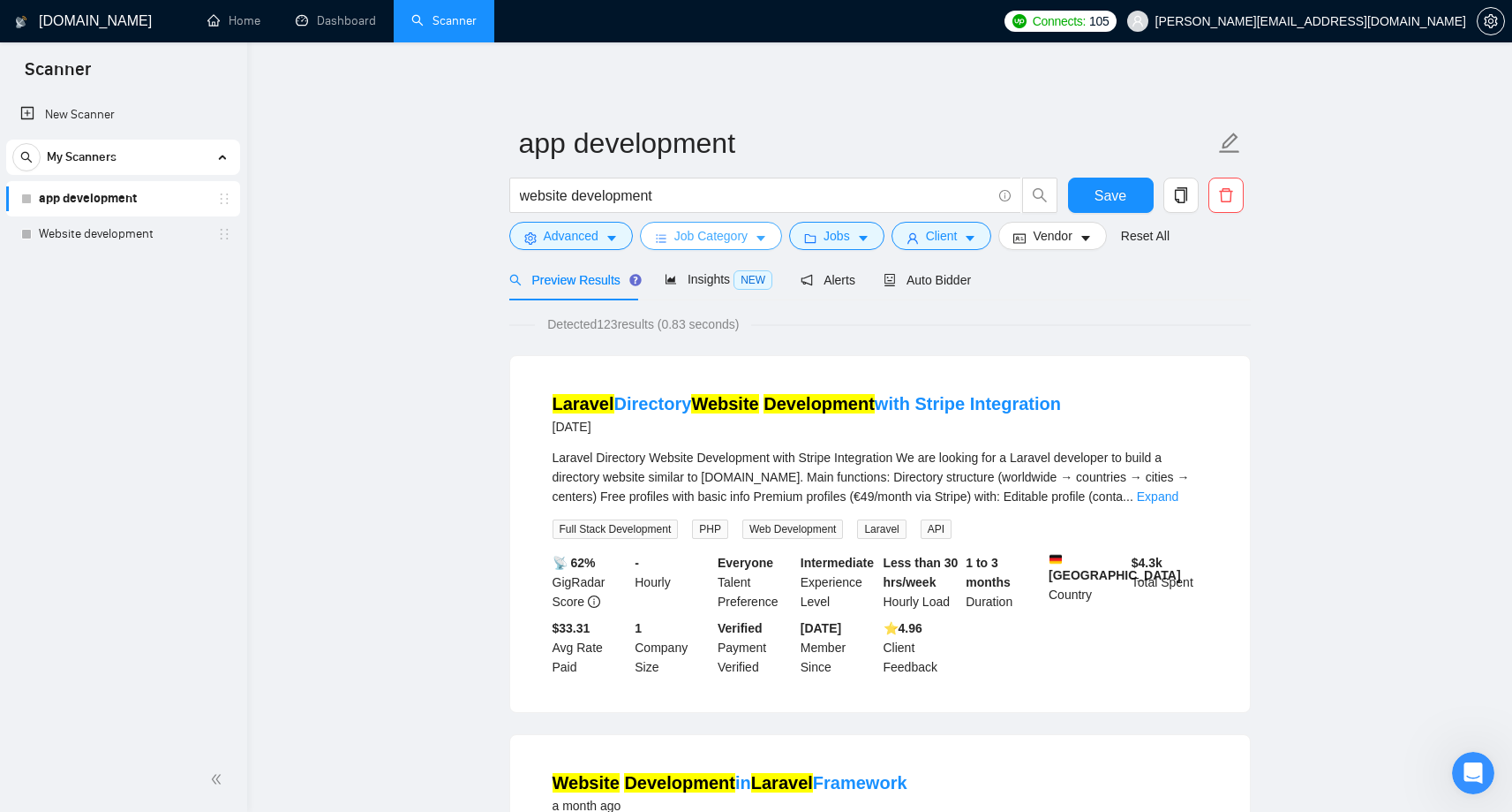
click at [741, 241] on span "Job Category" at bounding box center [710, 235] width 73 height 19
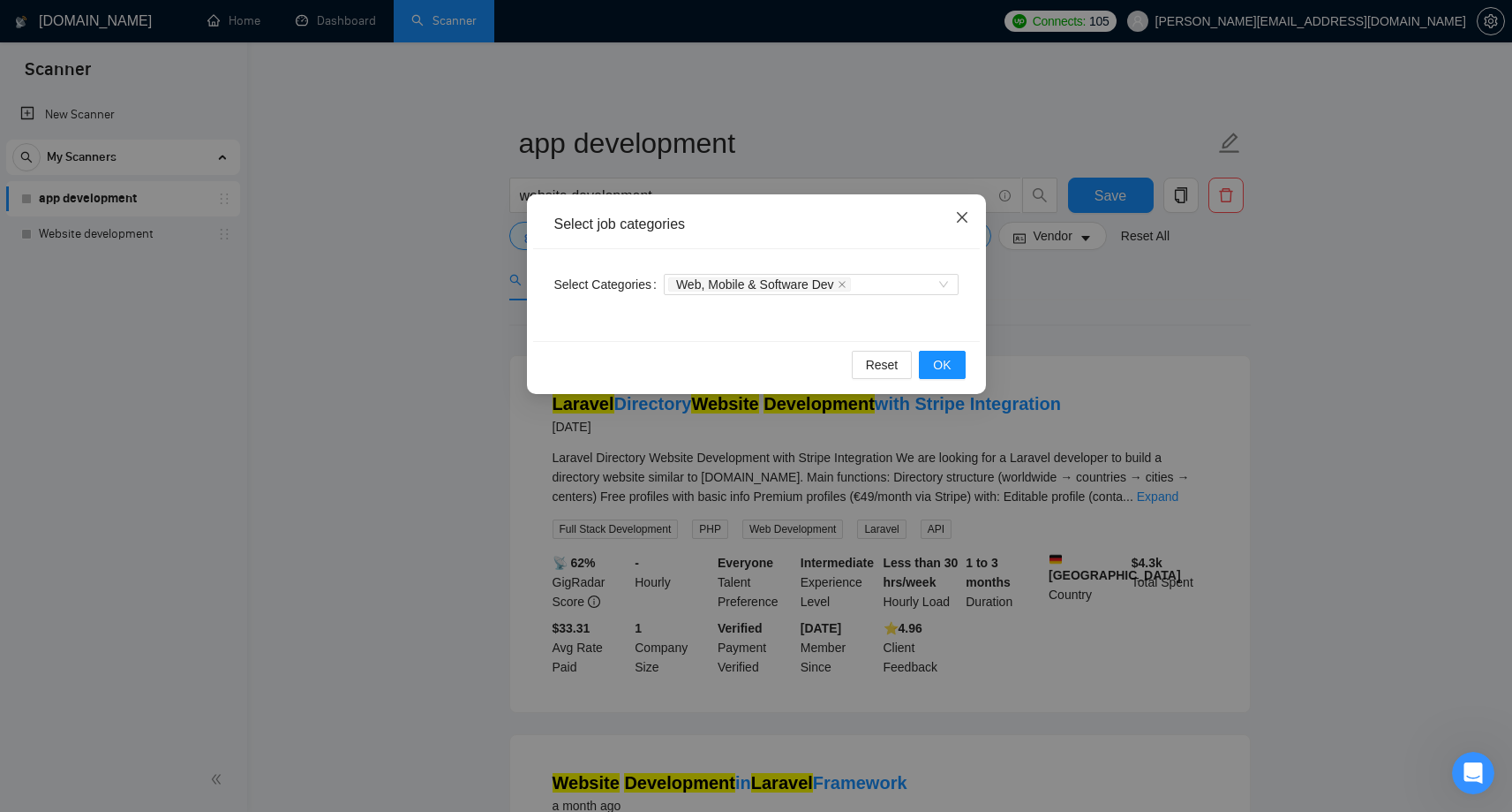
click at [958, 221] on icon "close" at bounding box center [963, 218] width 15 height 15
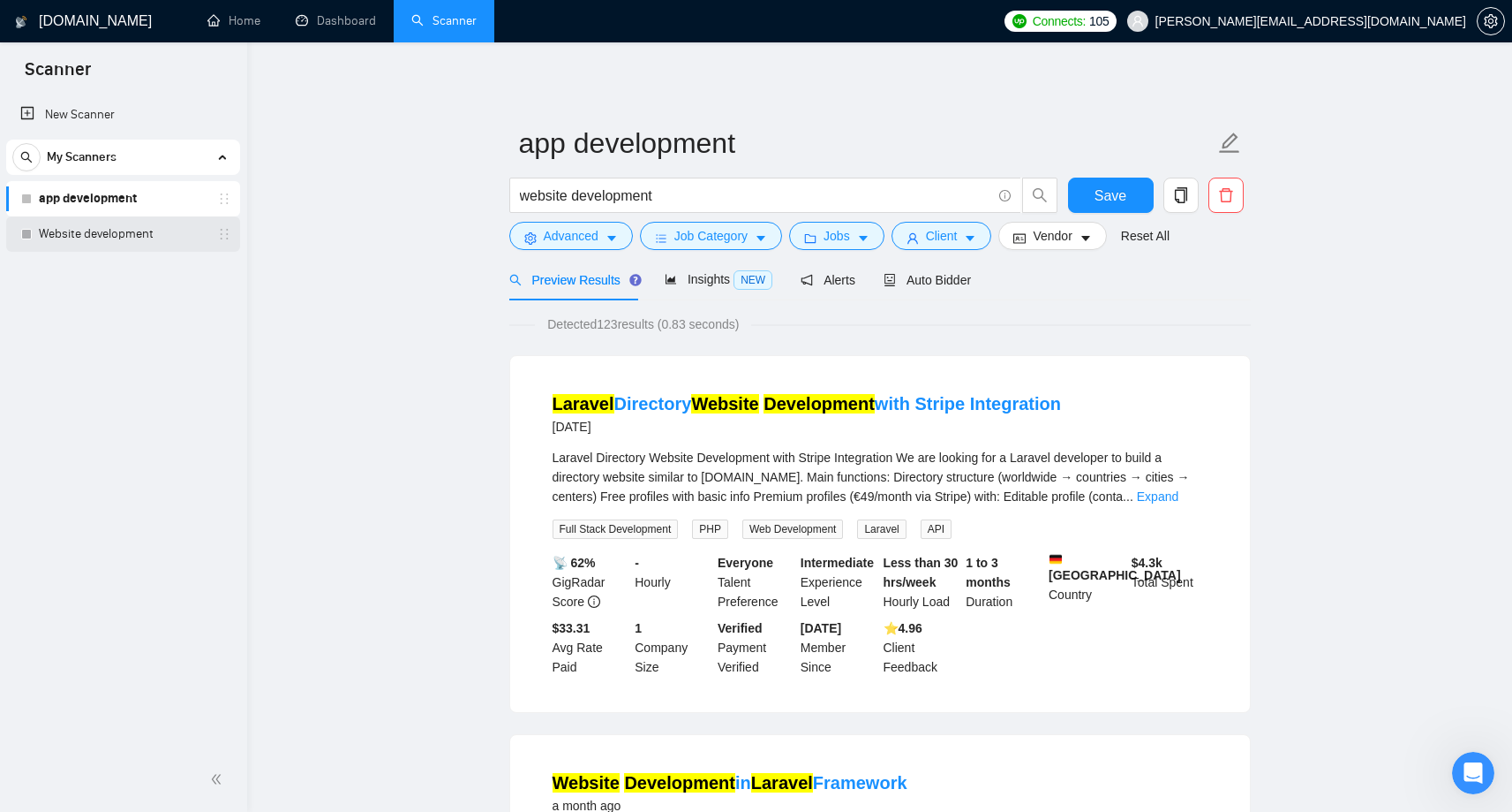
click at [72, 226] on link "Website development" at bounding box center [123, 233] width 168 height 36
click at [1131, 194] on button "Save" at bounding box center [1111, 195] width 86 height 36
click at [541, 192] on input "website development" at bounding box center [756, 196] width 472 height 22
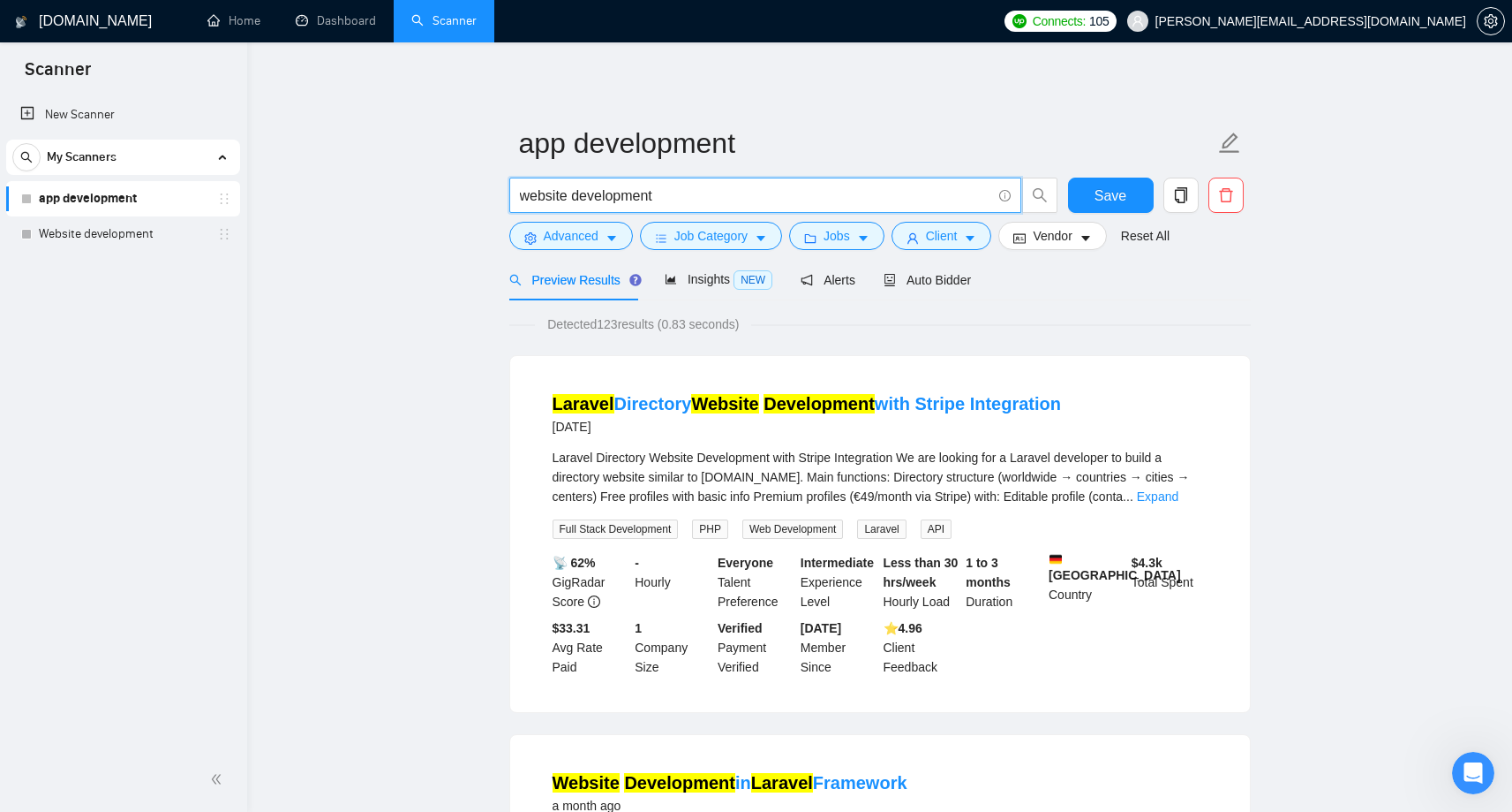
click at [541, 192] on input "website development" at bounding box center [756, 196] width 472 height 22
type input "App development"
click at [1086, 201] on button "Save" at bounding box center [1111, 195] width 86 height 36
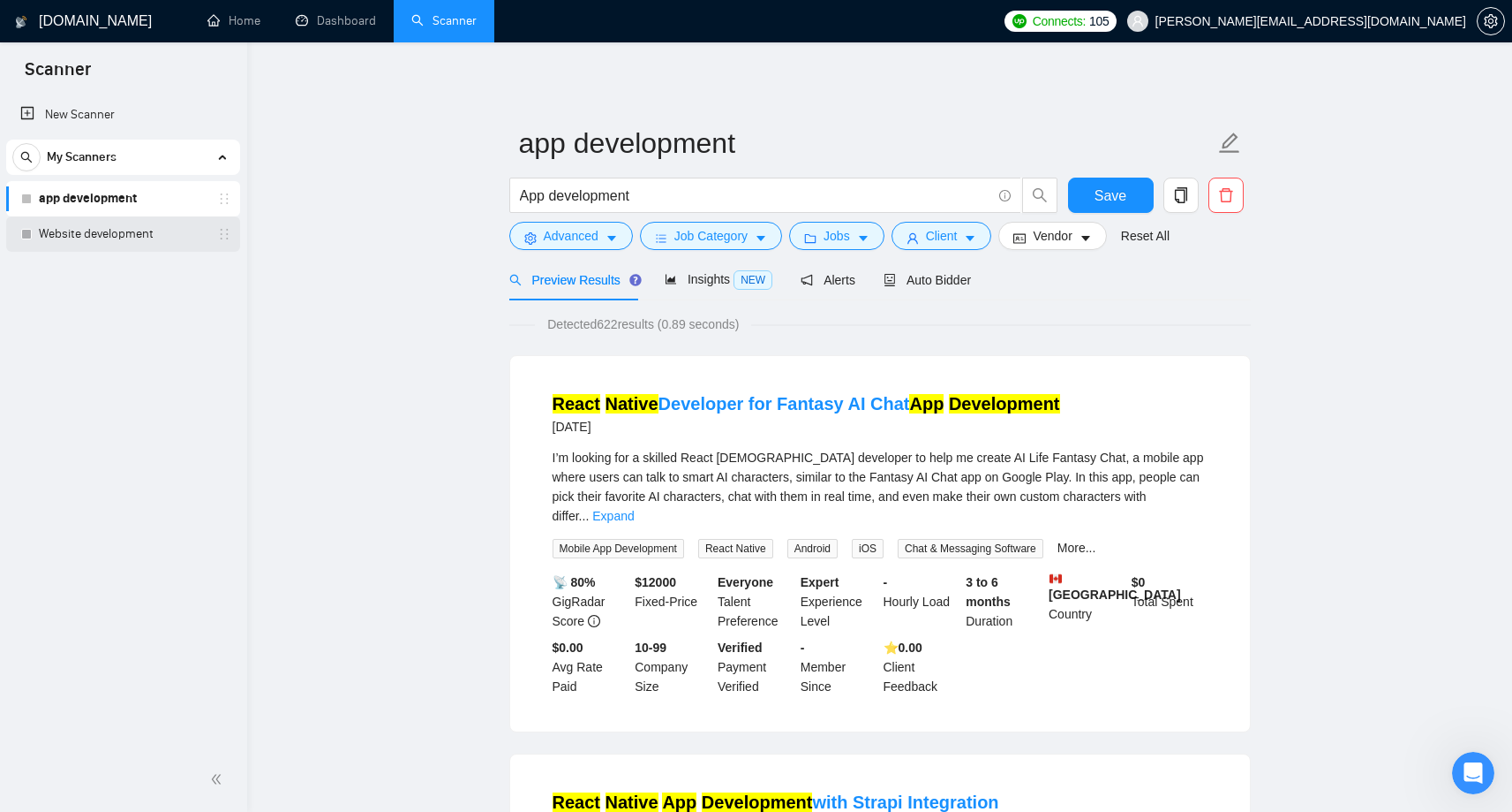
click at [121, 235] on link "Website development" at bounding box center [123, 233] width 168 height 36
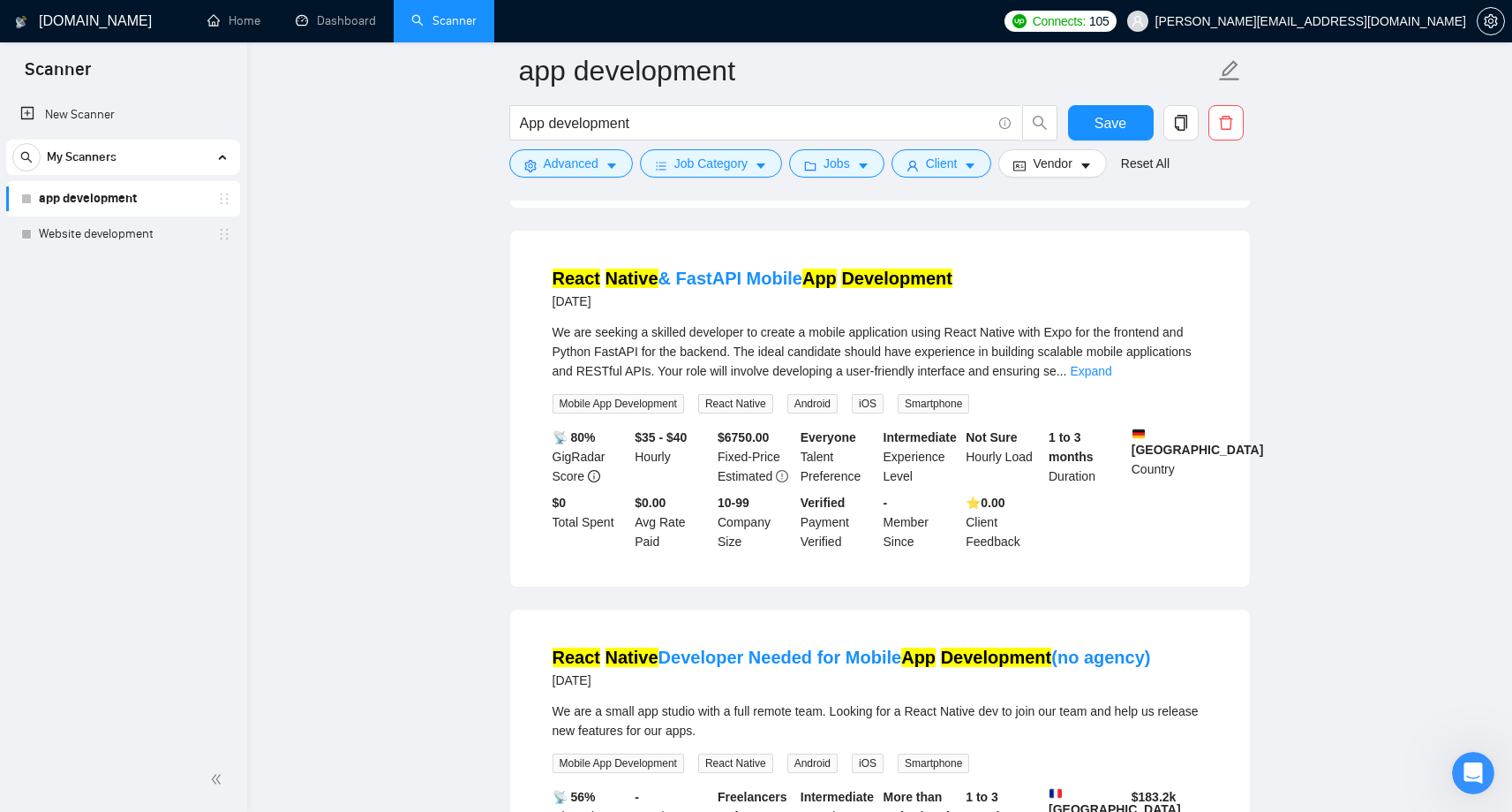
scroll to position [1299, 0]
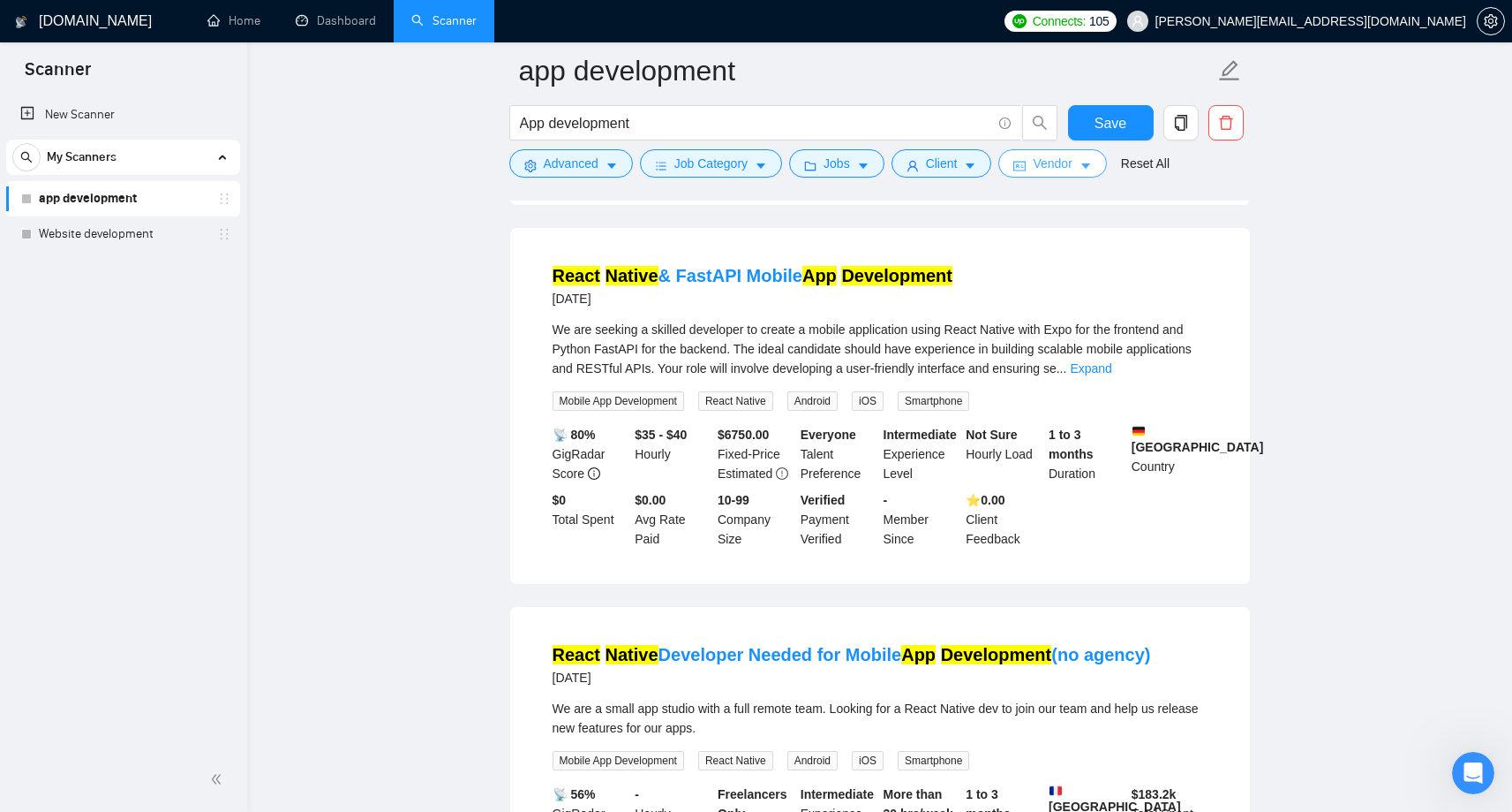
click at [1065, 164] on span "Vendor" at bounding box center [1052, 163] width 39 height 19
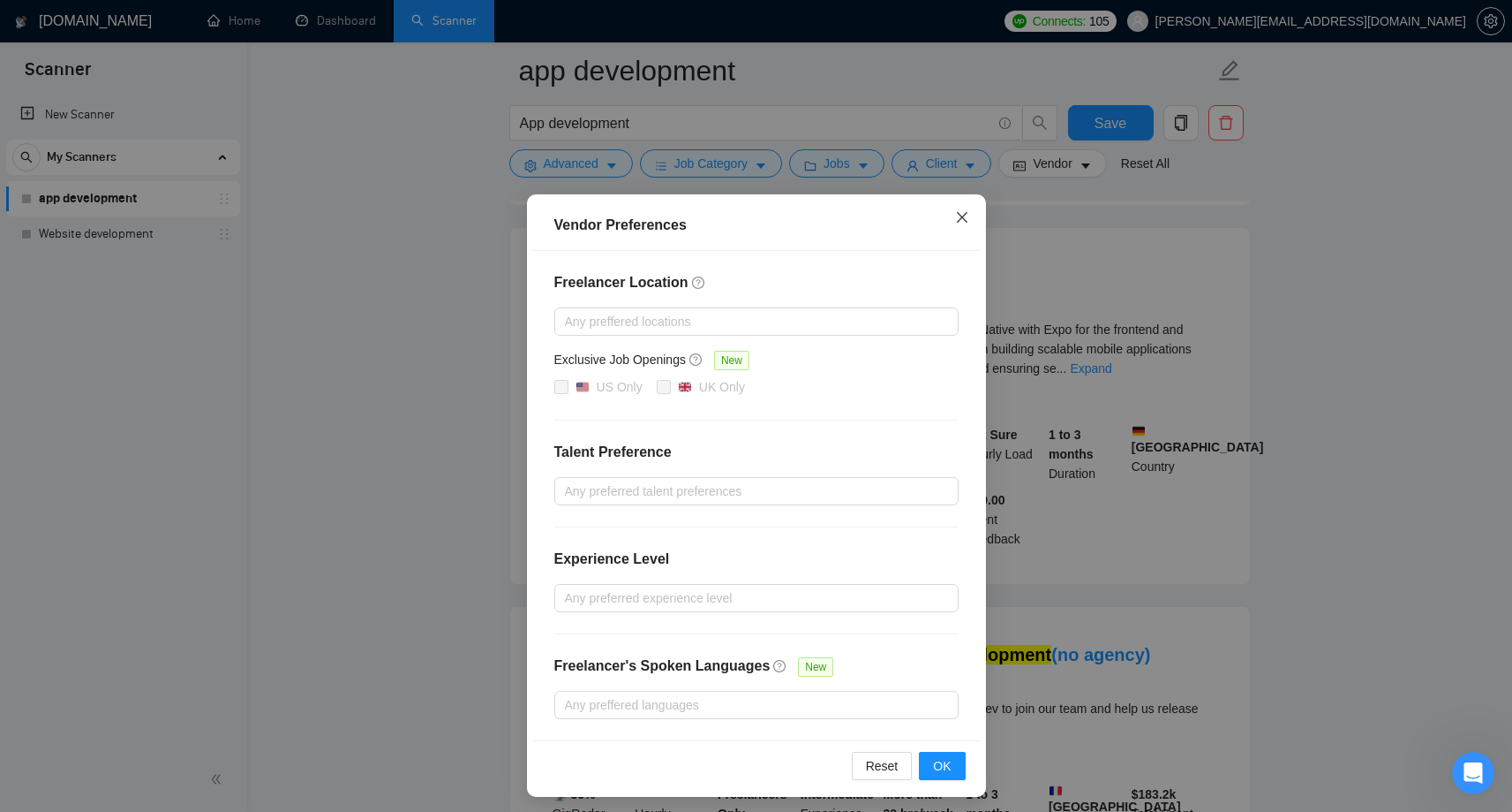
click at [962, 213] on icon "close" at bounding box center [963, 218] width 15 height 15
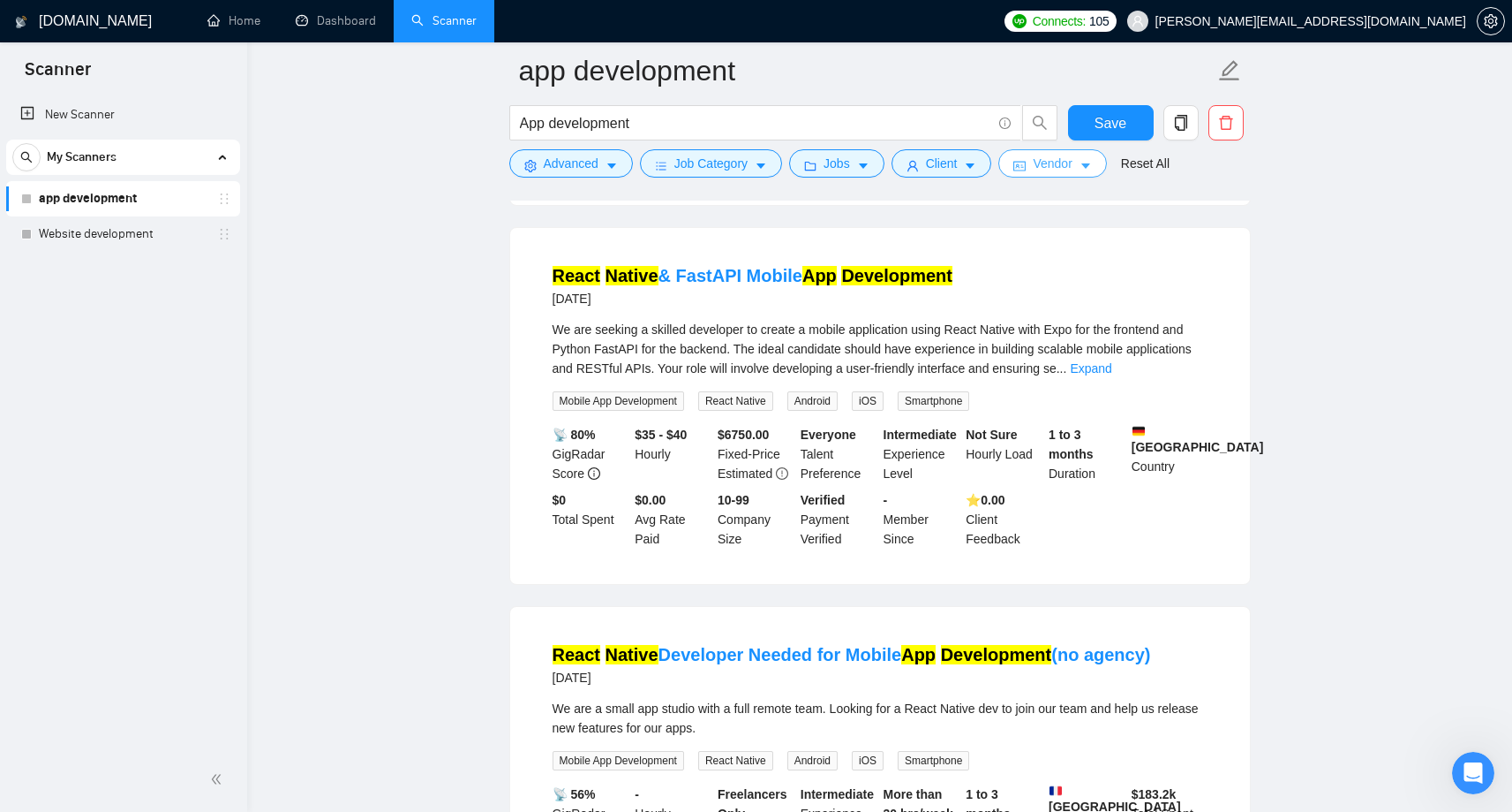
click at [1063, 170] on span "Vendor" at bounding box center [1052, 163] width 39 height 19
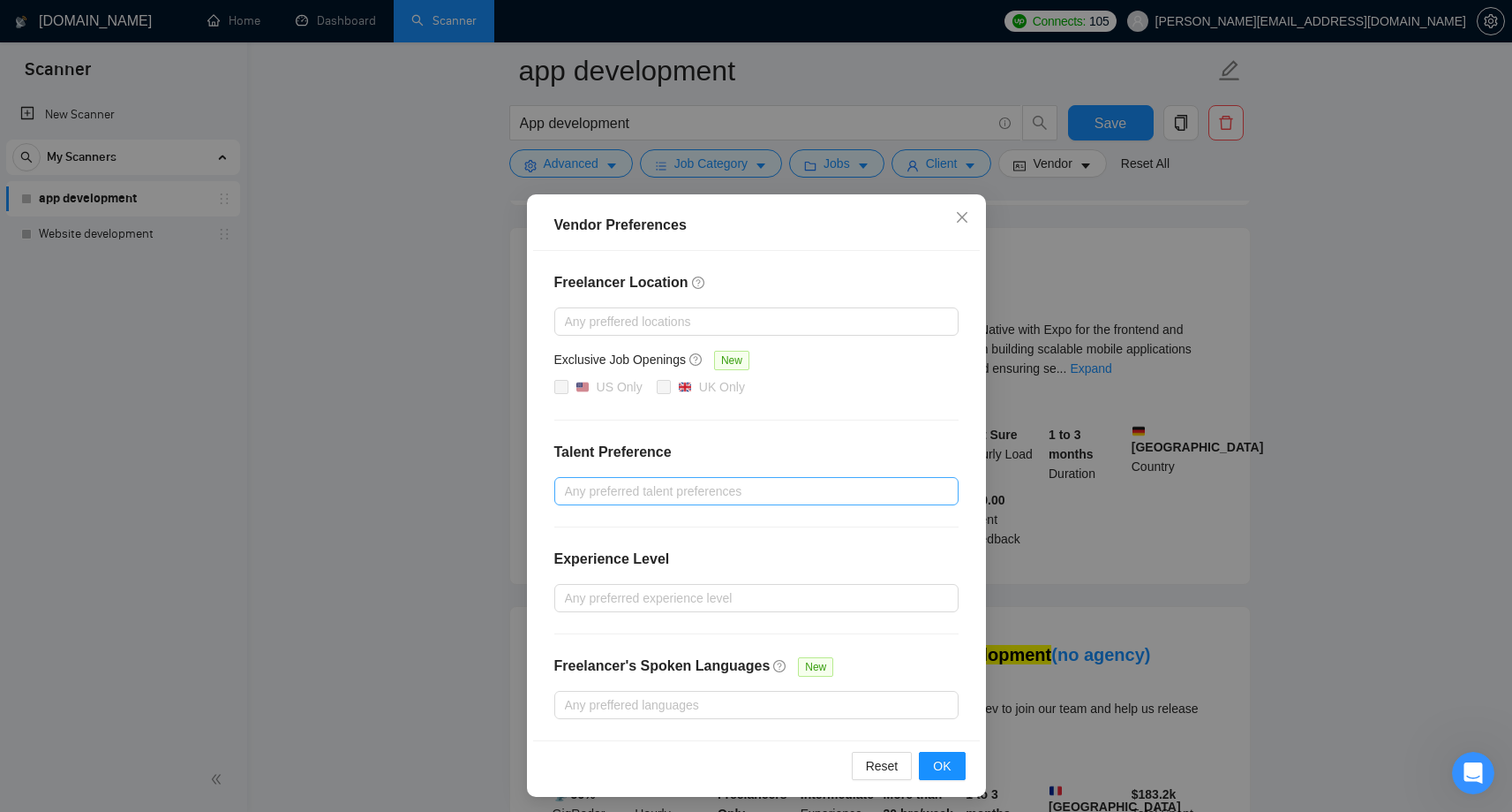
click at [685, 497] on div at bounding box center [747, 490] width 378 height 21
click at [844, 400] on div "Freelancer Location Any preffered locations Exclusive Job Openings New US Only …" at bounding box center [756, 495] width 446 height 489
click at [723, 591] on div at bounding box center [747, 597] width 378 height 21
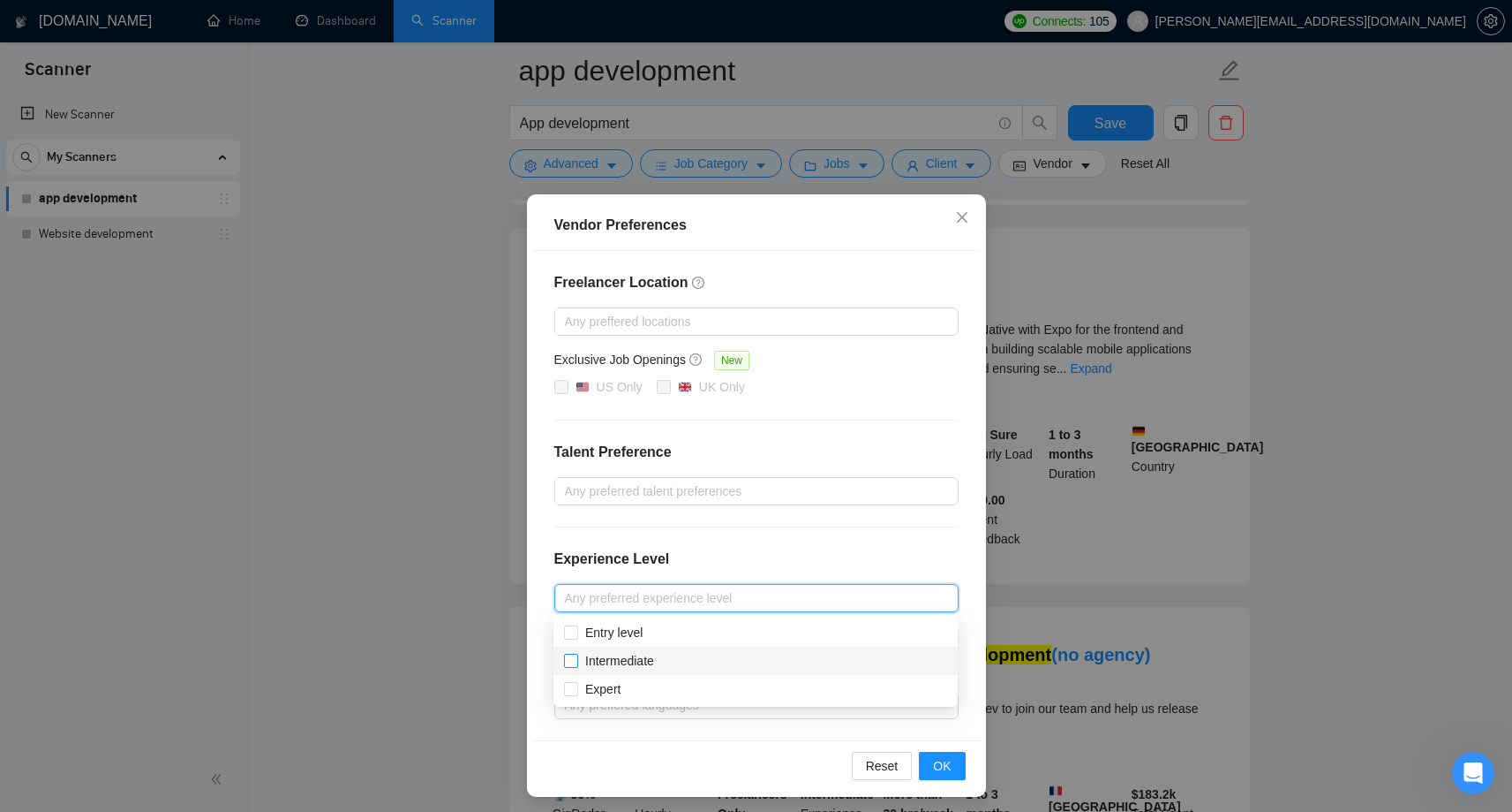
click at [569, 659] on input "Intermediate" at bounding box center [570, 660] width 13 height 13
checkbox input "true"
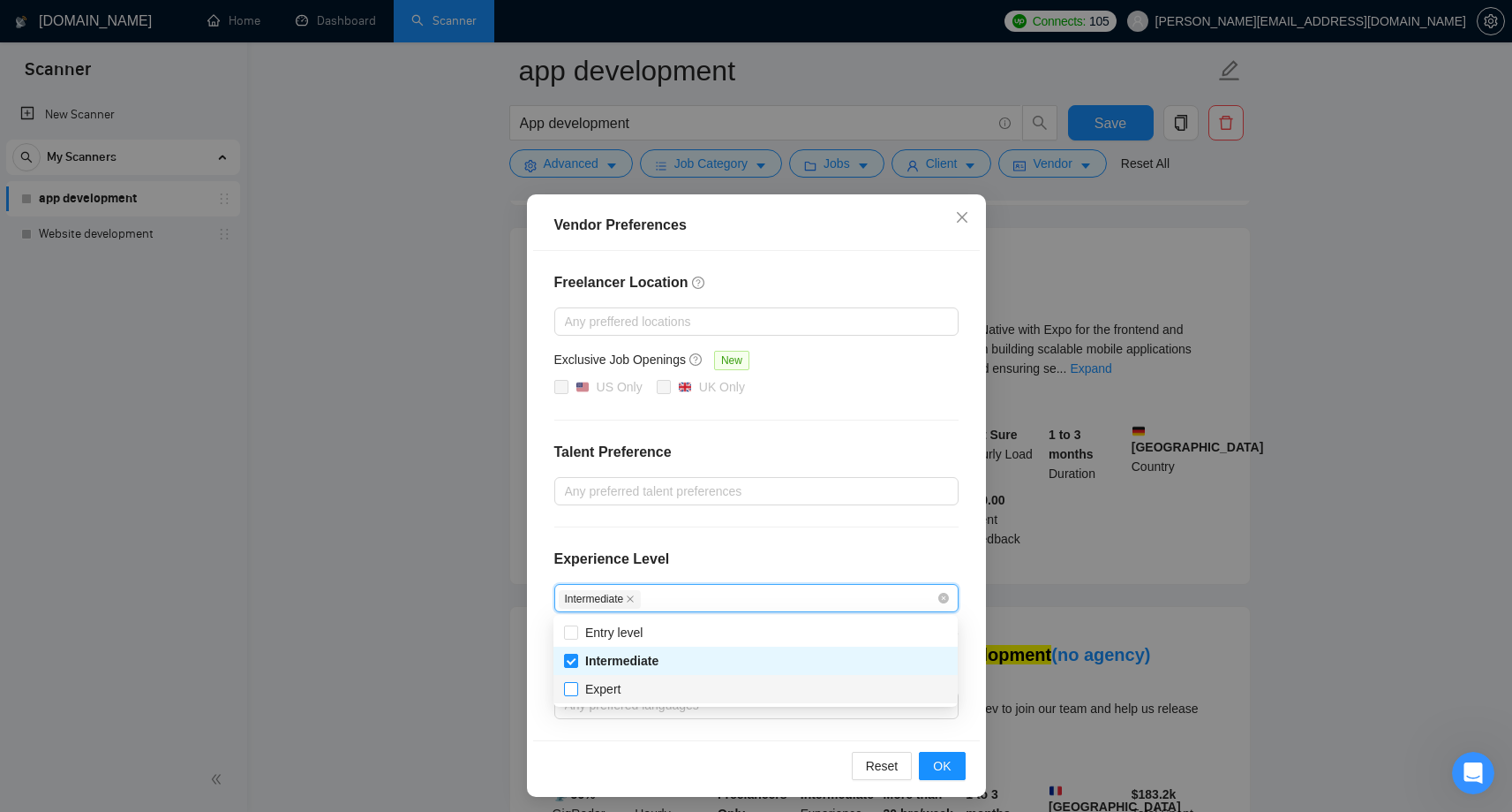
click at [569, 692] on input "Expert" at bounding box center [570, 688] width 13 height 13
checkbox input "true"
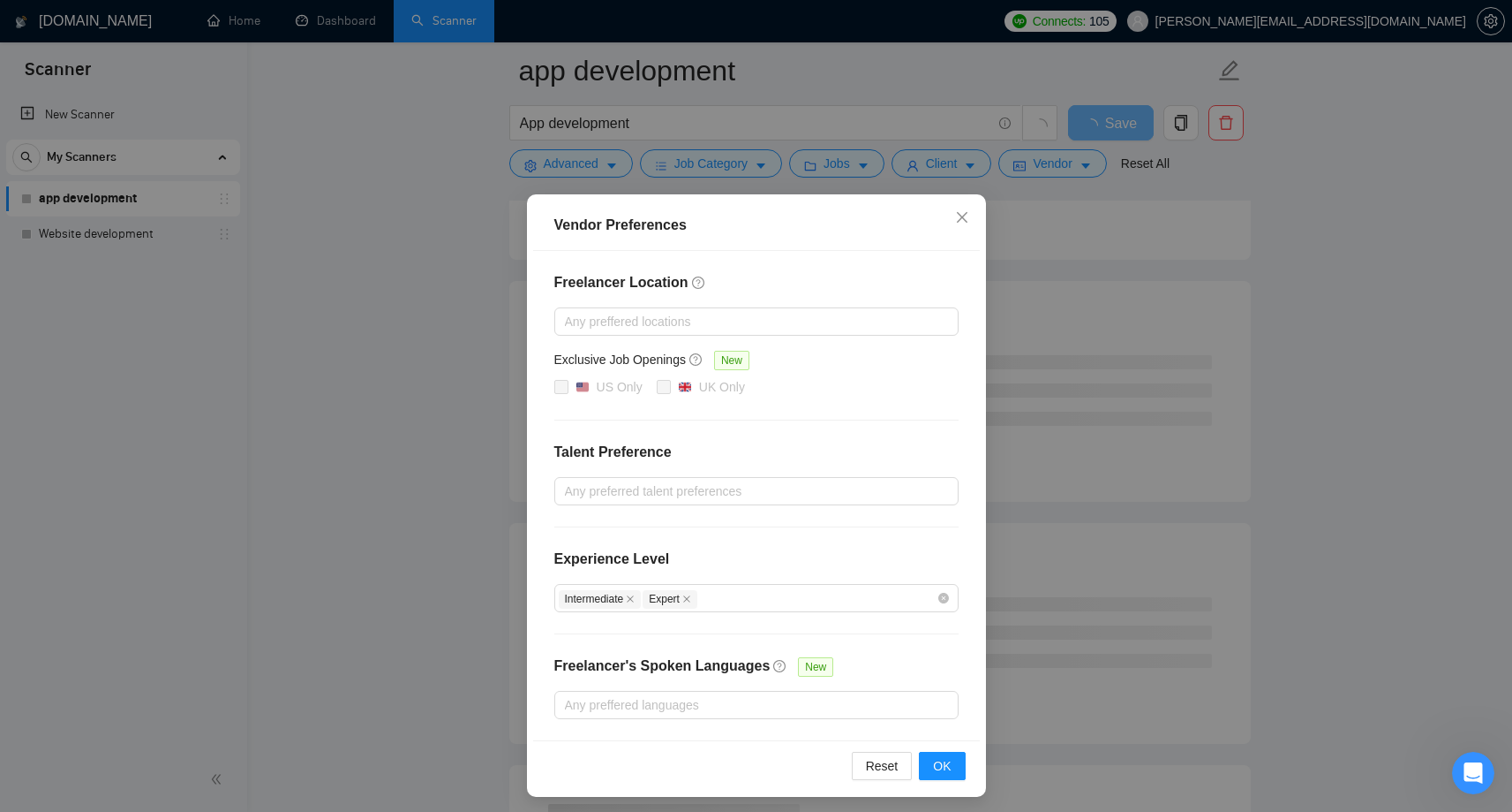
click at [941, 536] on div "Freelancer Location Any preffered locations Exclusive Job Openings New US Only …" at bounding box center [756, 495] width 446 height 489
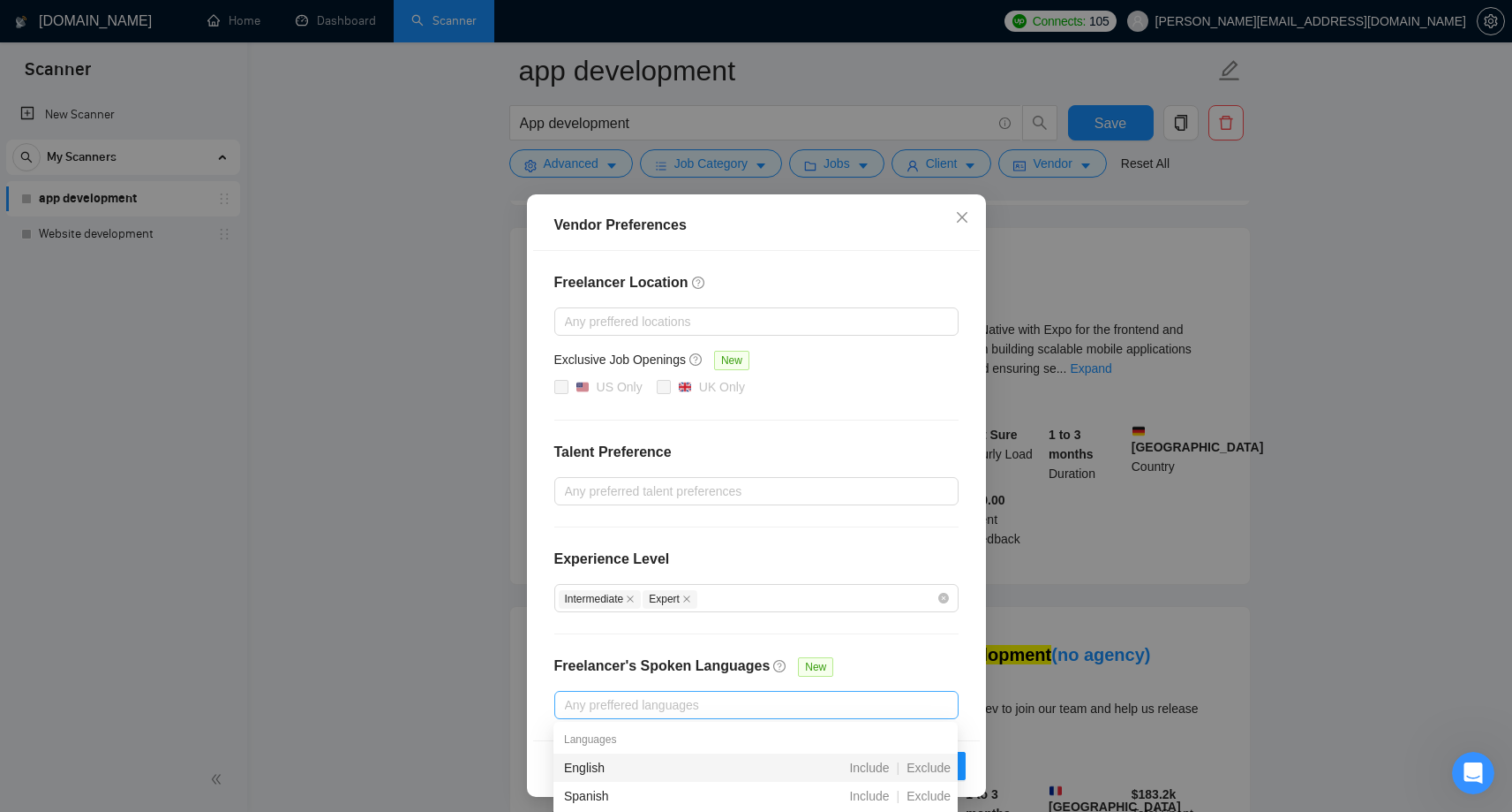
click at [755, 705] on div at bounding box center [747, 704] width 378 height 21
click at [674, 769] on div "English" at bounding box center [662, 767] width 197 height 19
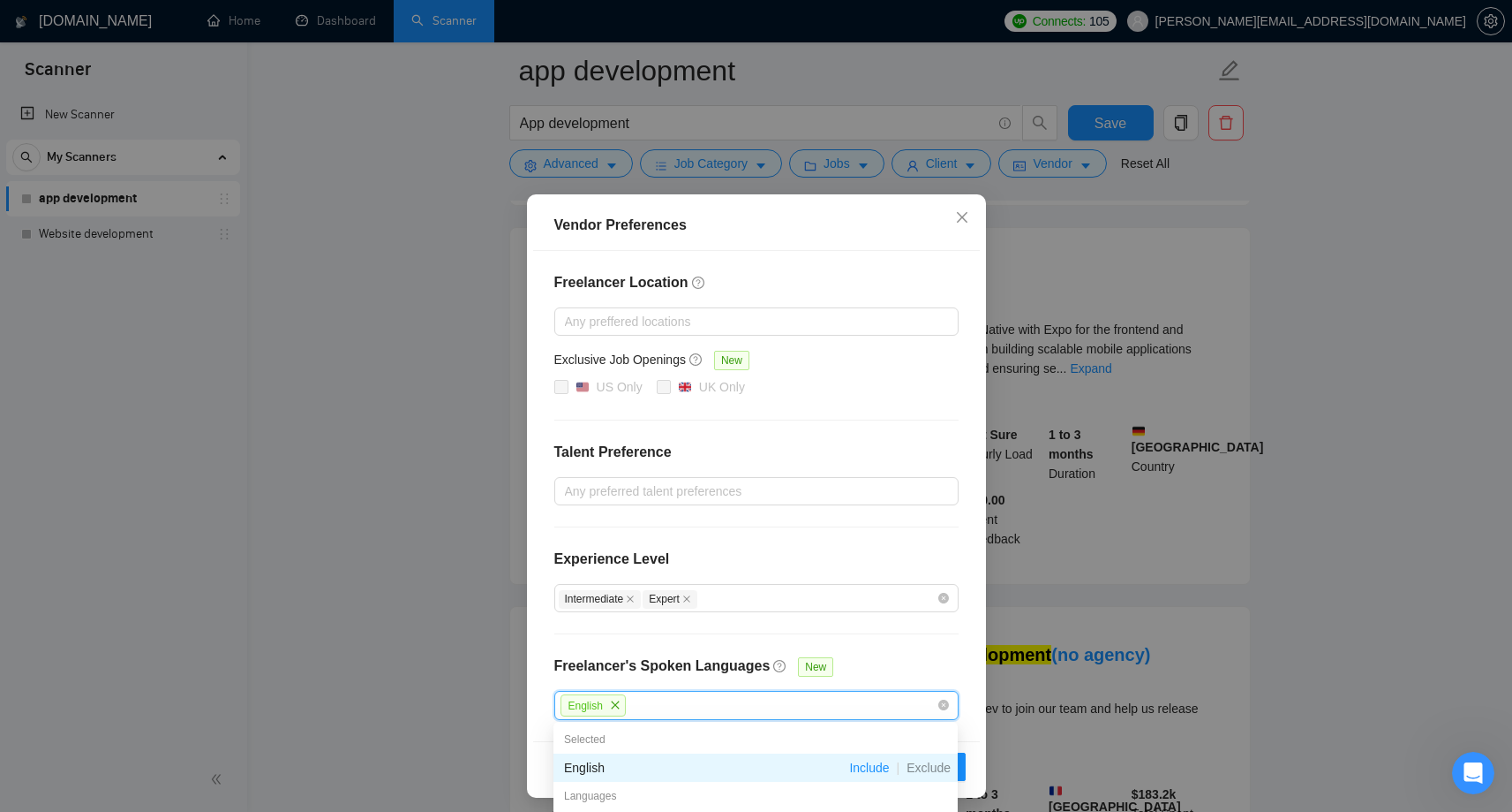
click at [884, 636] on div "Freelancer Location Any preffered locations Exclusive Job Openings New US Only …" at bounding box center [756, 496] width 446 height 490
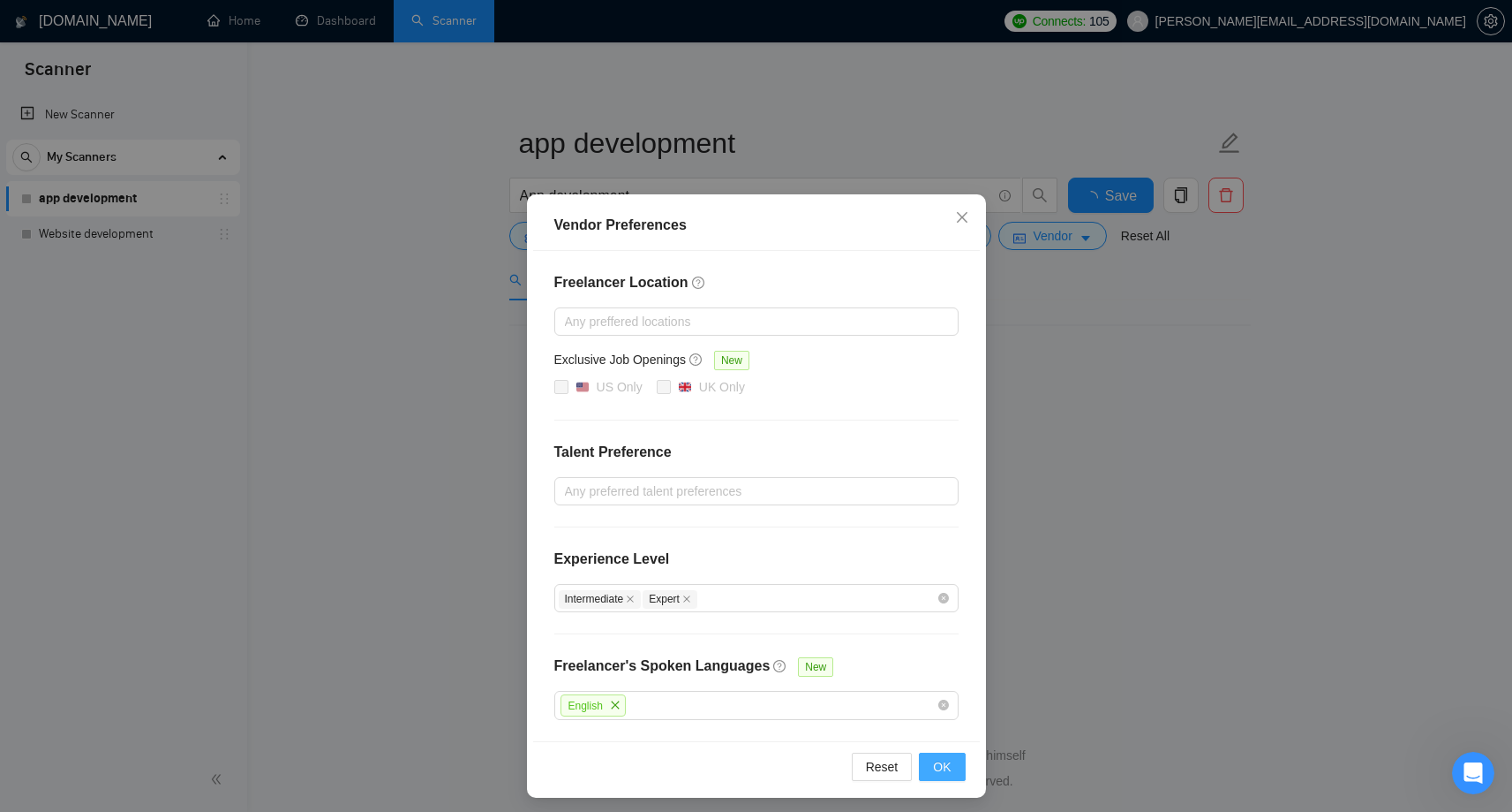
scroll to position [0, 0]
click at [946, 767] on span "OK" at bounding box center [941, 766] width 17 height 19
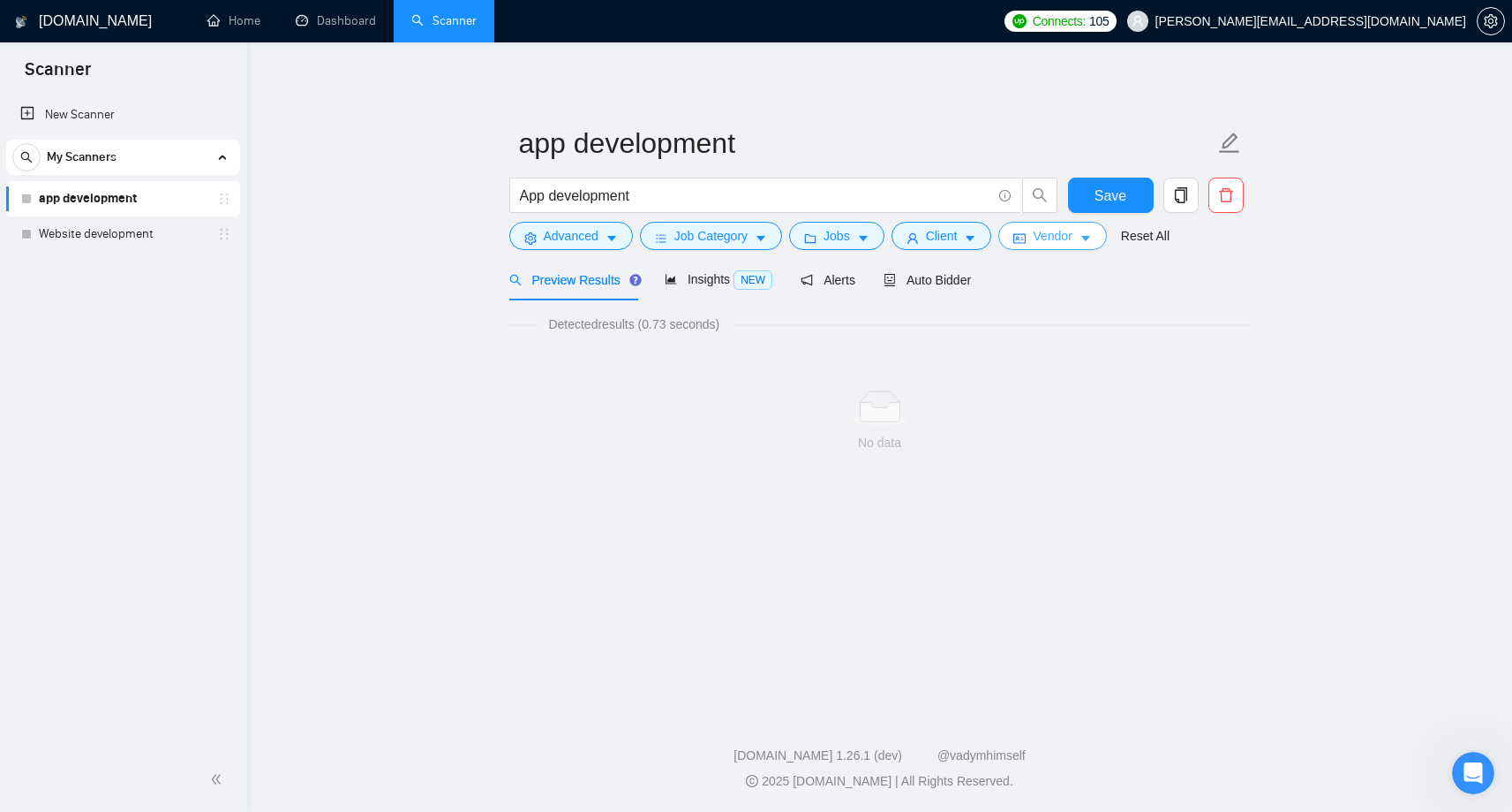
click at [1072, 237] on span "Vendor" at bounding box center [1052, 235] width 39 height 19
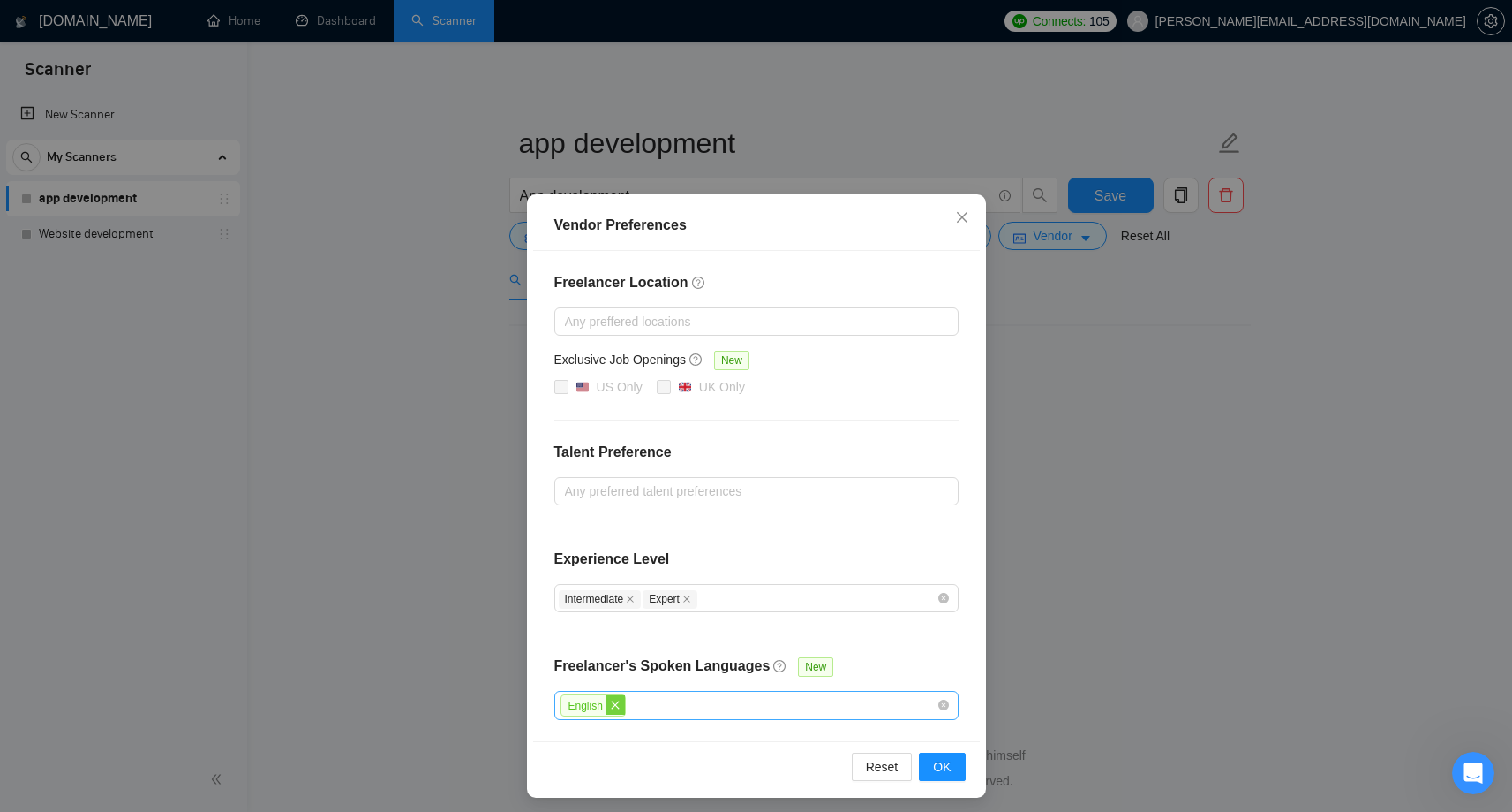
click at [616, 701] on icon "close" at bounding box center [616, 705] width 11 height 11
click at [930, 766] on button "OK" at bounding box center [942, 766] width 46 height 28
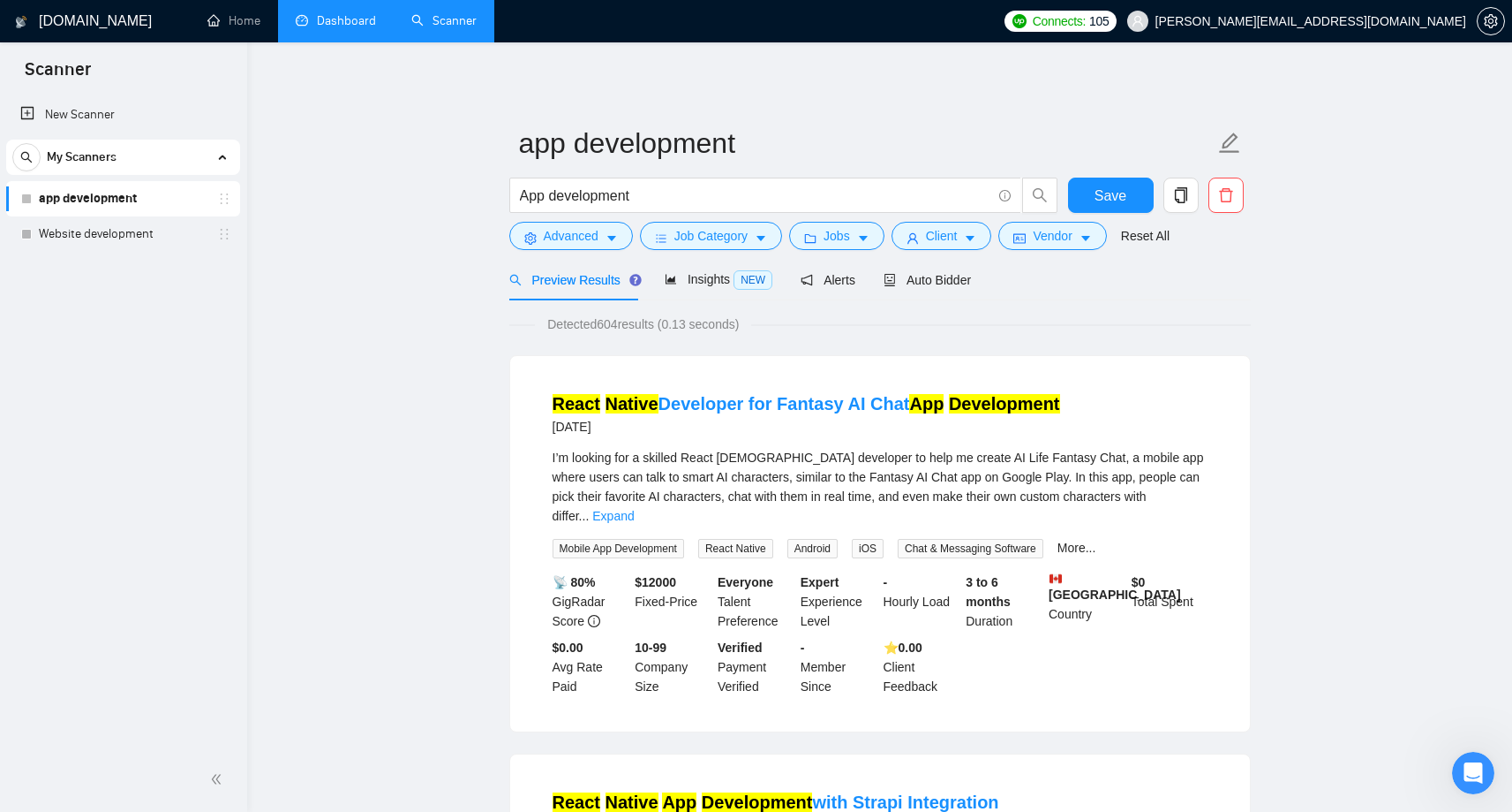
click at [335, 28] on link "Dashboard" at bounding box center [336, 21] width 80 height 15
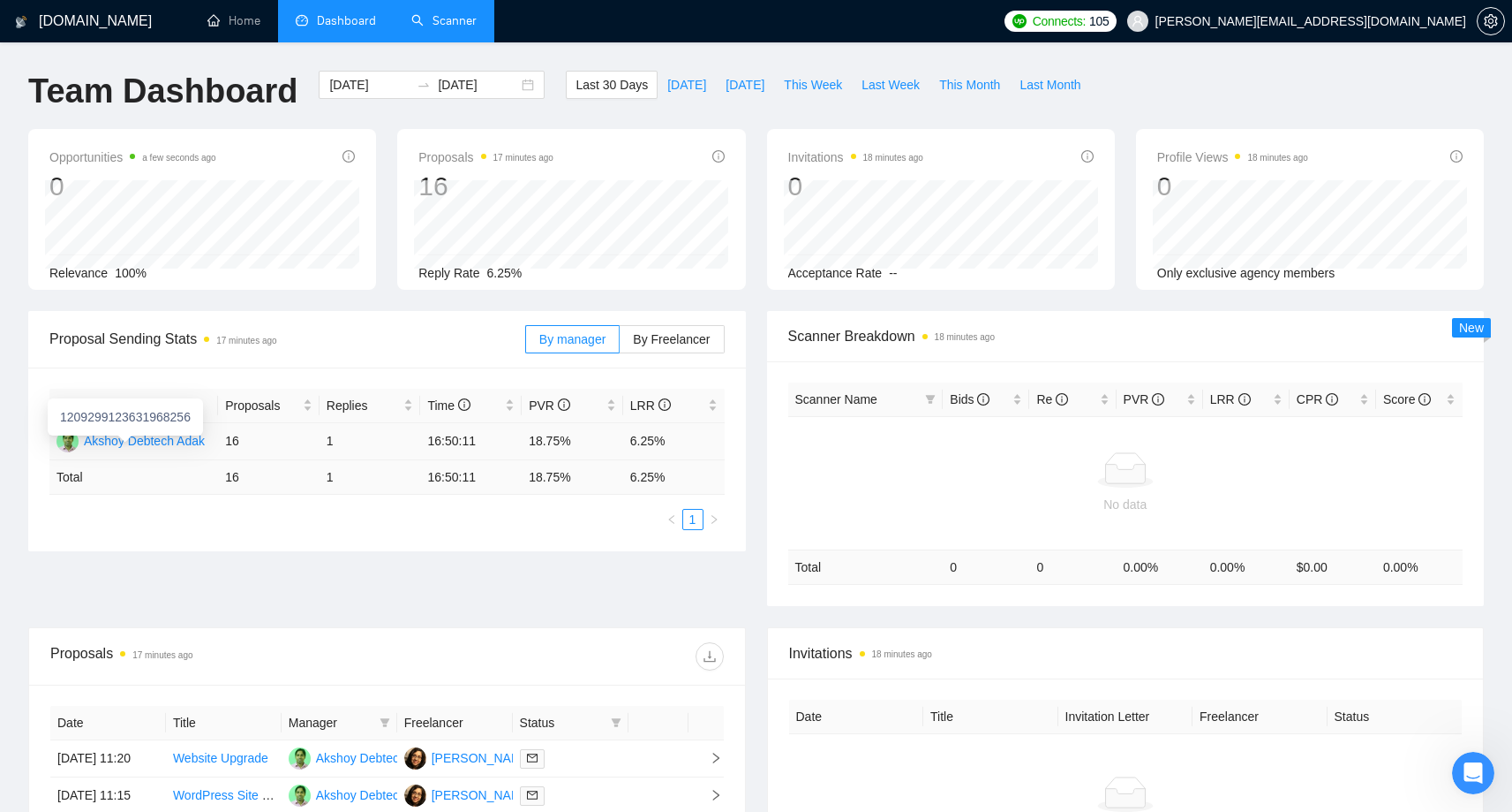
click at [170, 442] on div "Akshoy Debtech Adak" at bounding box center [144, 440] width 121 height 19
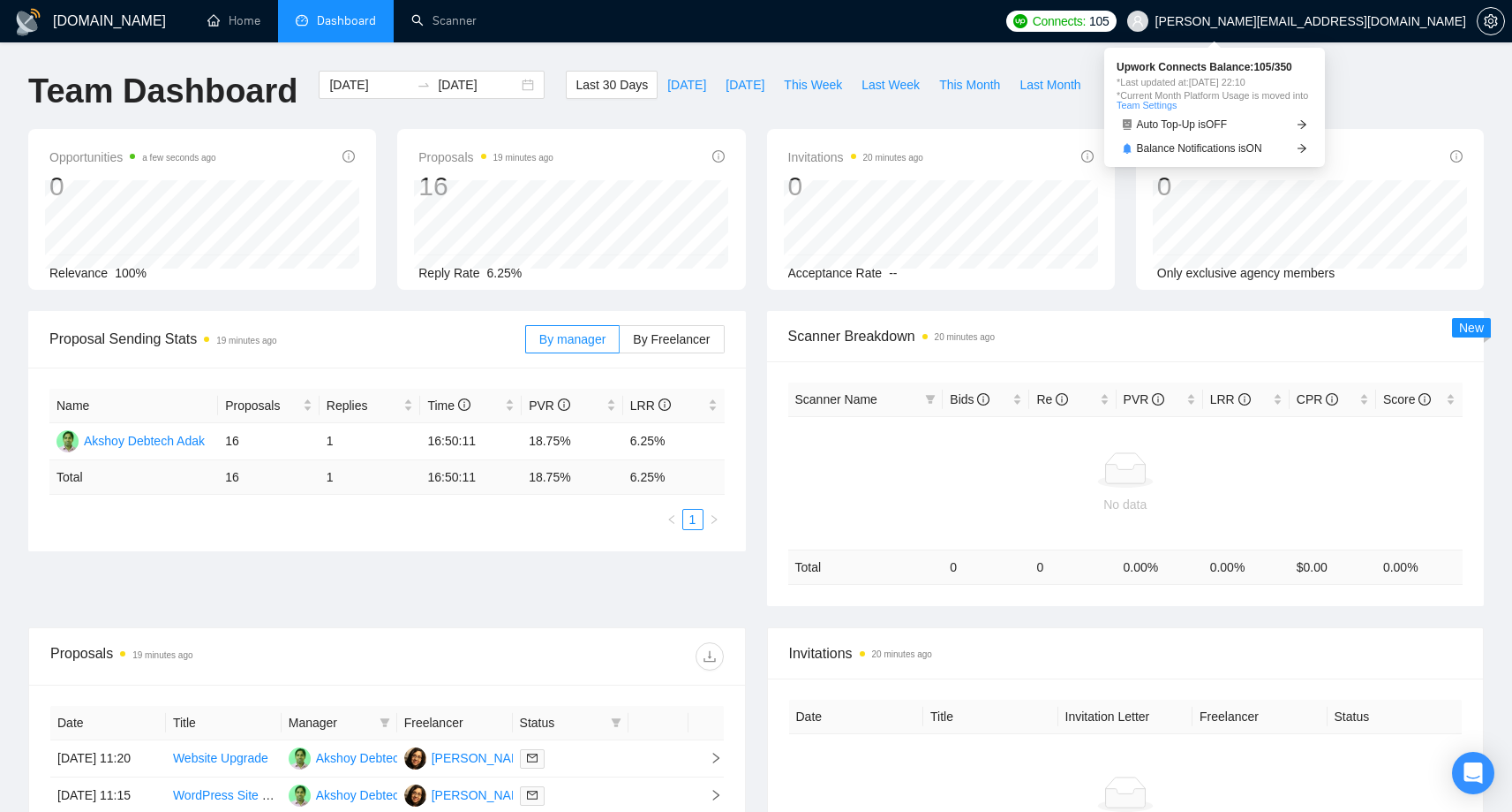
click at [1086, 21] on span "Connects:" at bounding box center [1059, 21] width 53 height 19
click at [1287, 125] on link "Auto Top-Up is OFF" at bounding box center [1214, 125] width 196 height 18
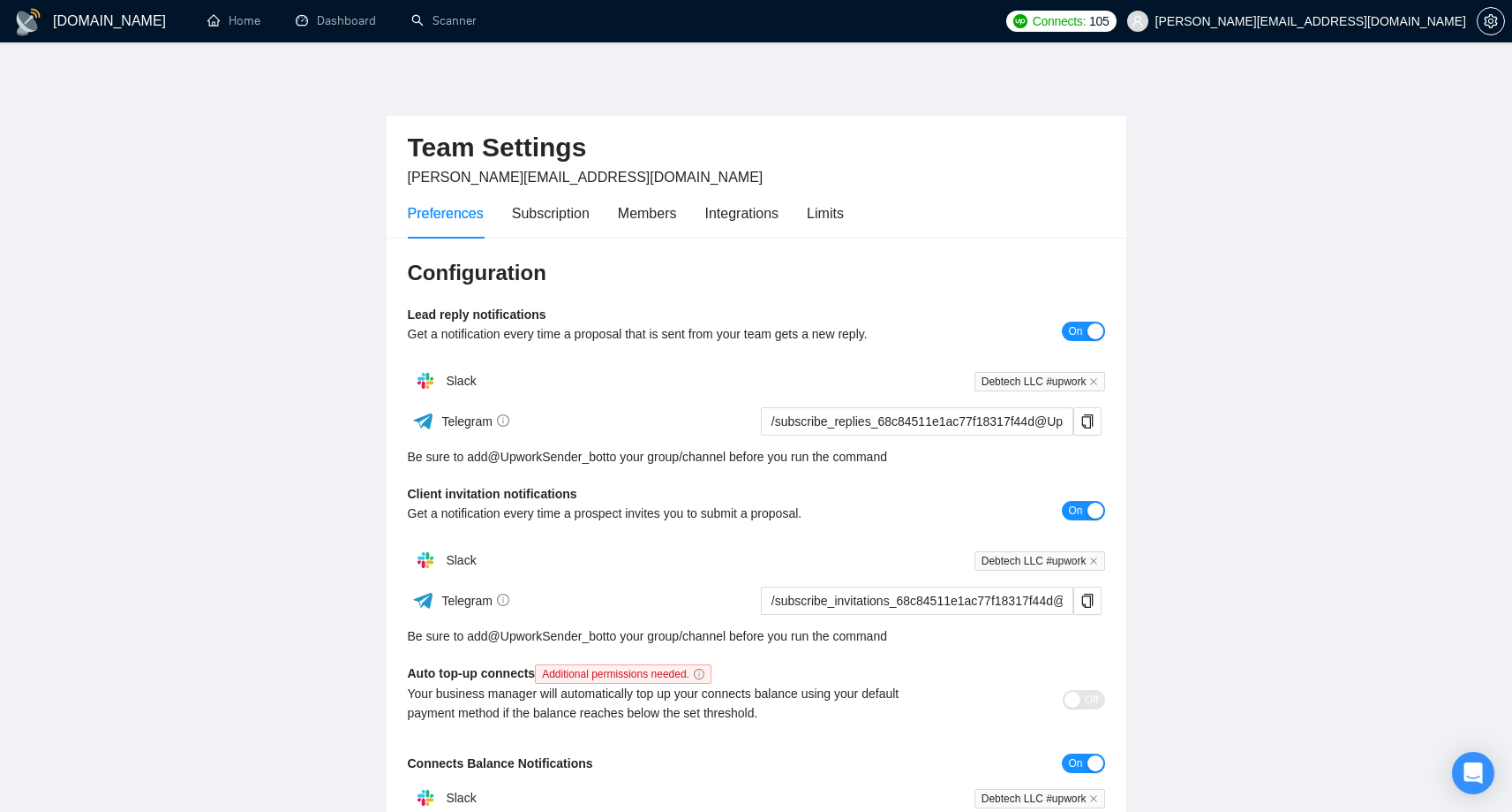
click at [1415, 73] on main "Team Settings dibyasree@debtechllc.com Preferences Subscription Members Integra…" at bounding box center [756, 537] width 1456 height 931
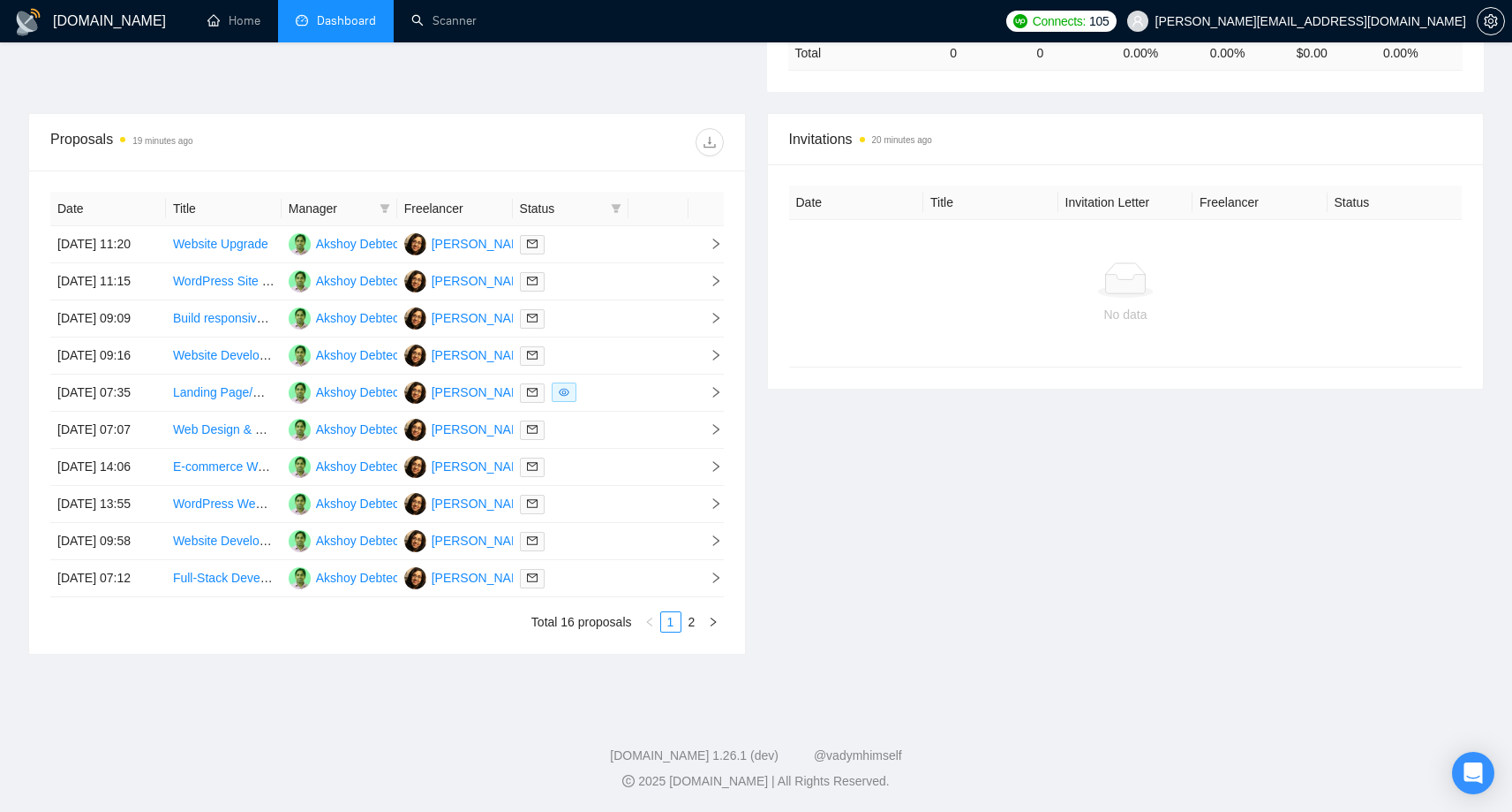
scroll to position [682, 0]
click at [697, 624] on link "2" at bounding box center [691, 622] width 19 height 19
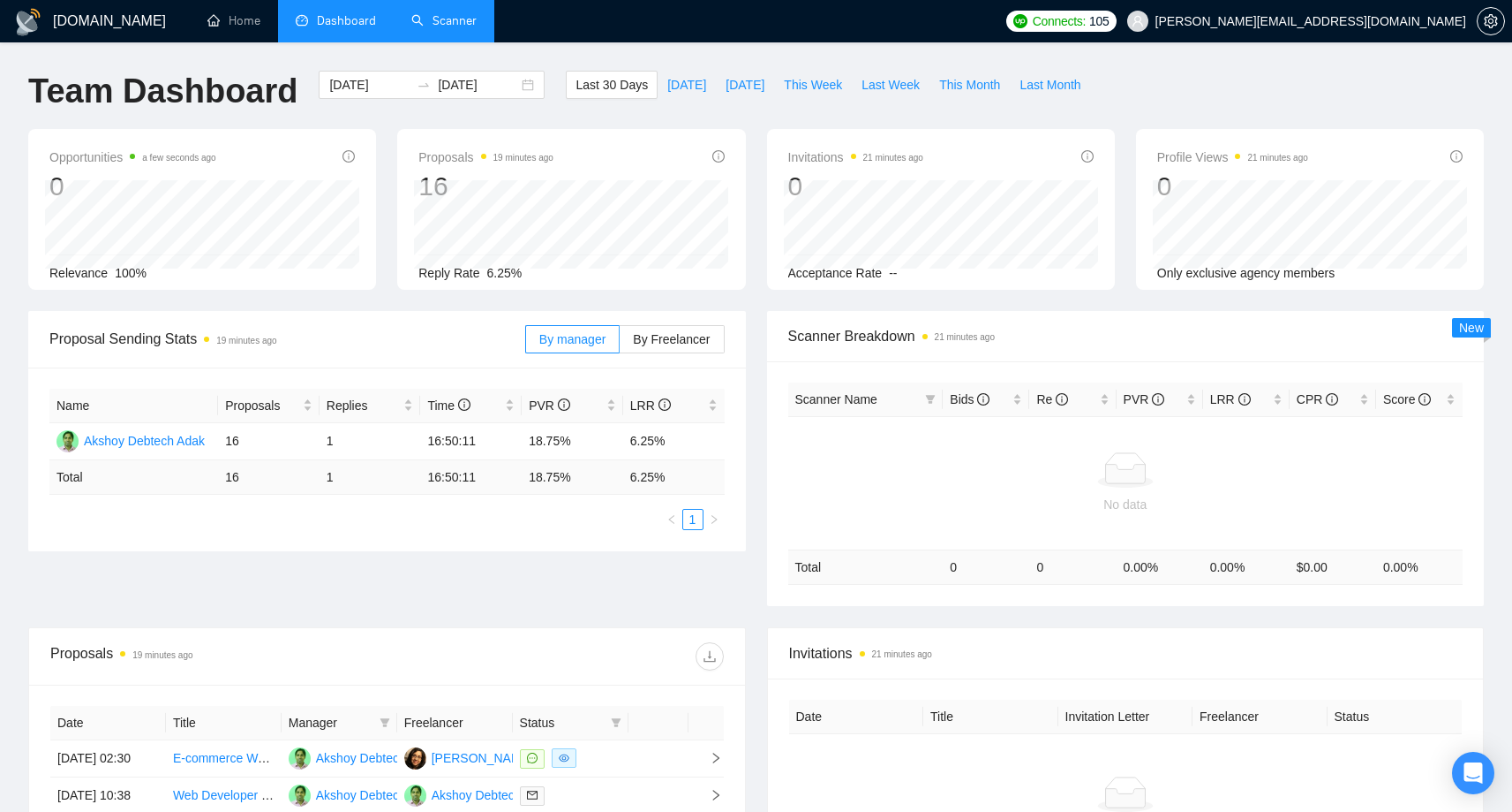
click at [441, 28] on link "Scanner" at bounding box center [444, 21] width 66 height 15
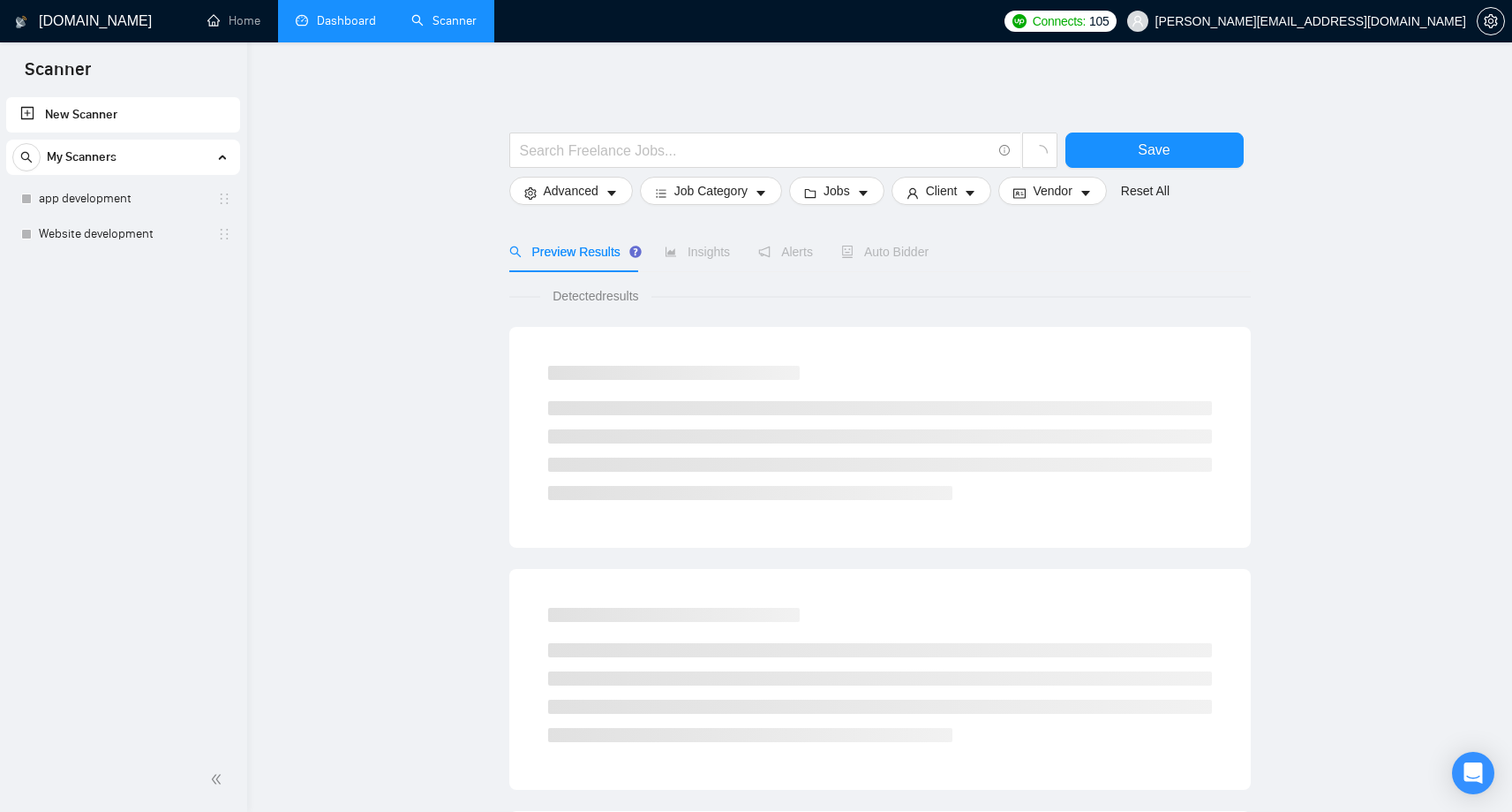
click at [354, 14] on link "Dashboard" at bounding box center [336, 21] width 80 height 15
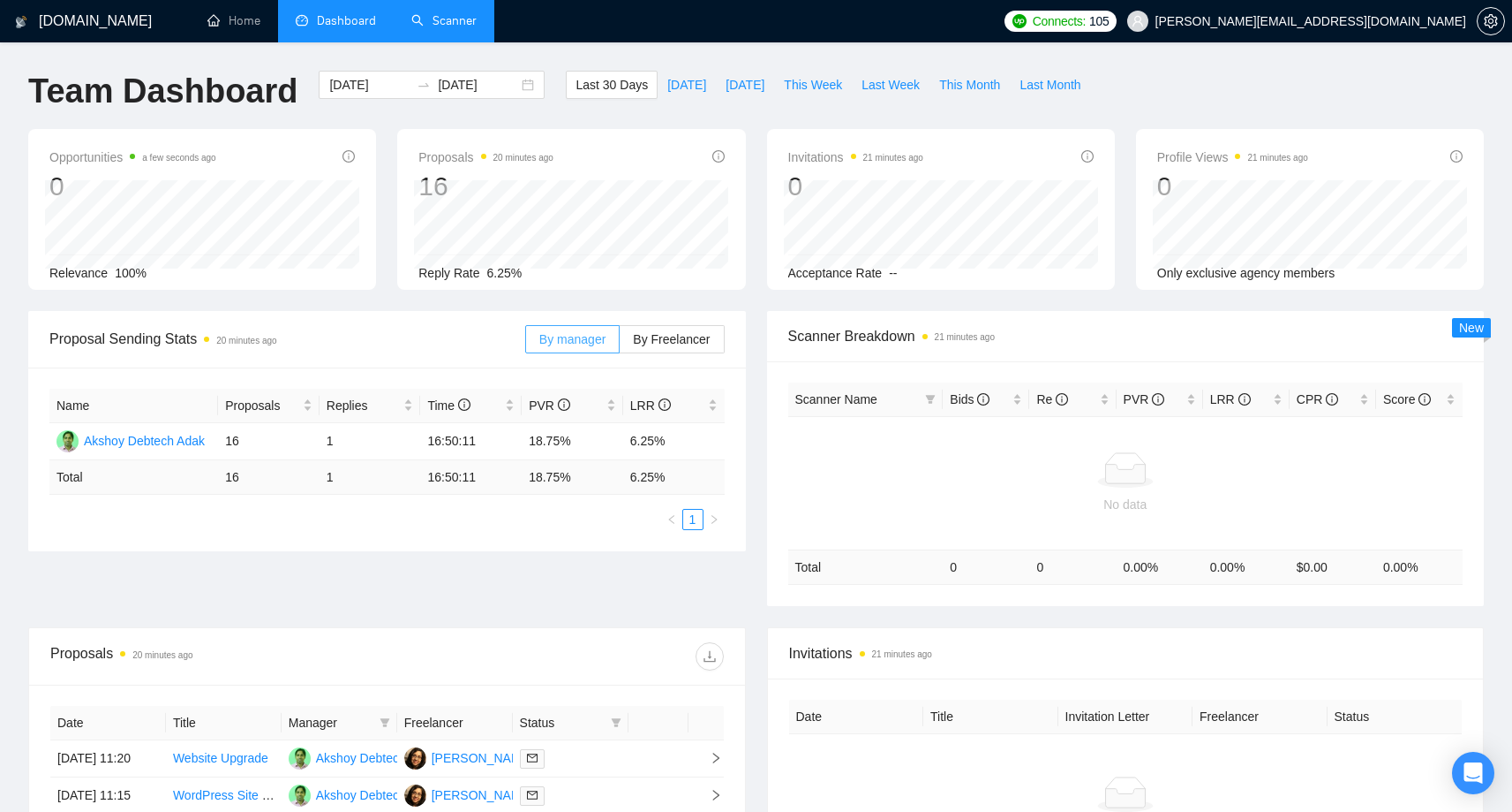
click at [563, 346] on label "By manager" at bounding box center [573, 339] width 95 height 28
click at [526, 344] on input "By manager" at bounding box center [526, 344] width 0 height 0
click at [679, 345] on span "By Freelancer" at bounding box center [671, 339] width 77 height 15
click at [619, 344] on input "By Freelancer" at bounding box center [619, 344] width 0 height 0
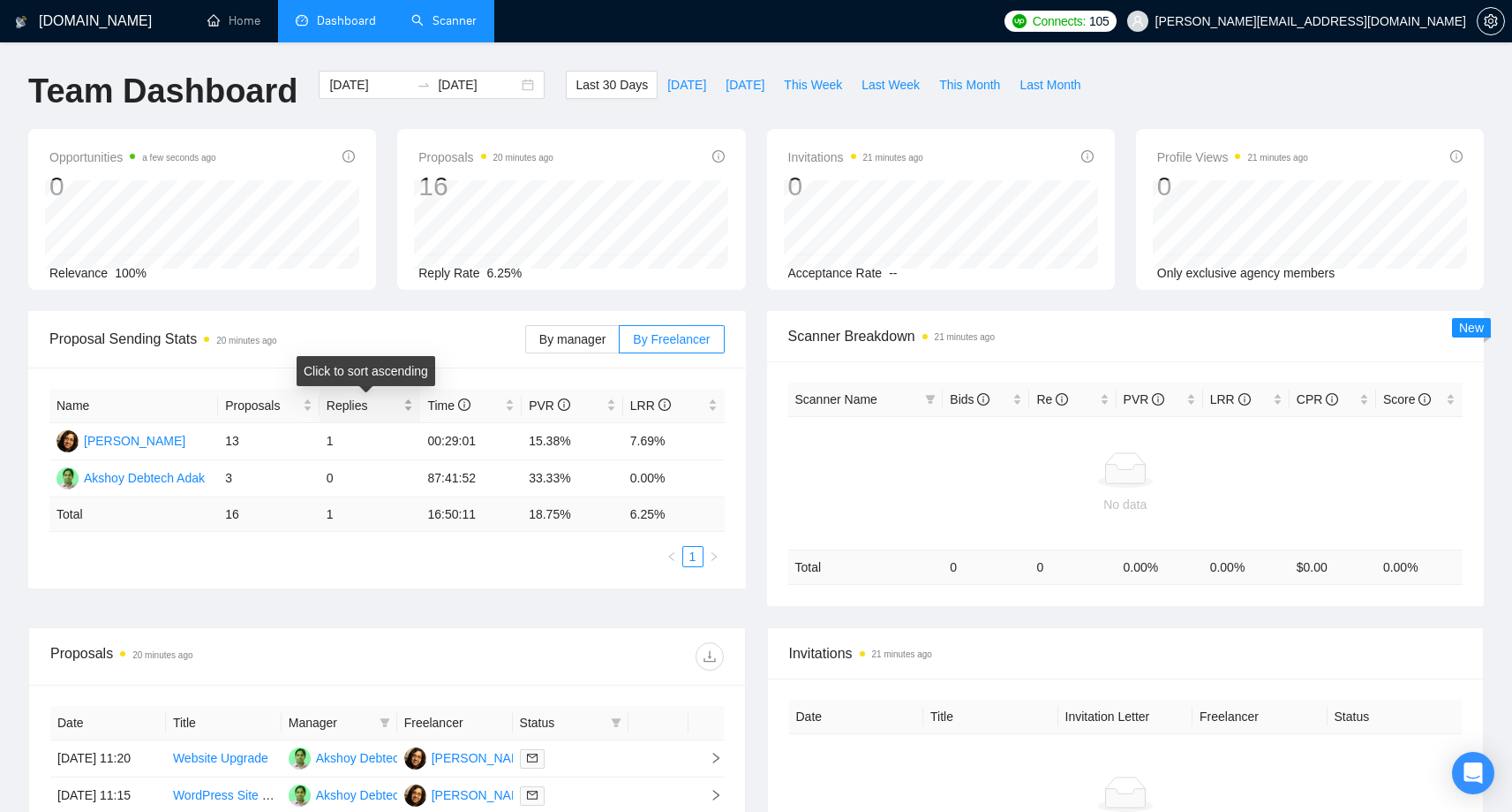
click at [339, 401] on span "Replies" at bounding box center [363, 405] width 74 height 19
